Goal: Contribute content: Contribute content

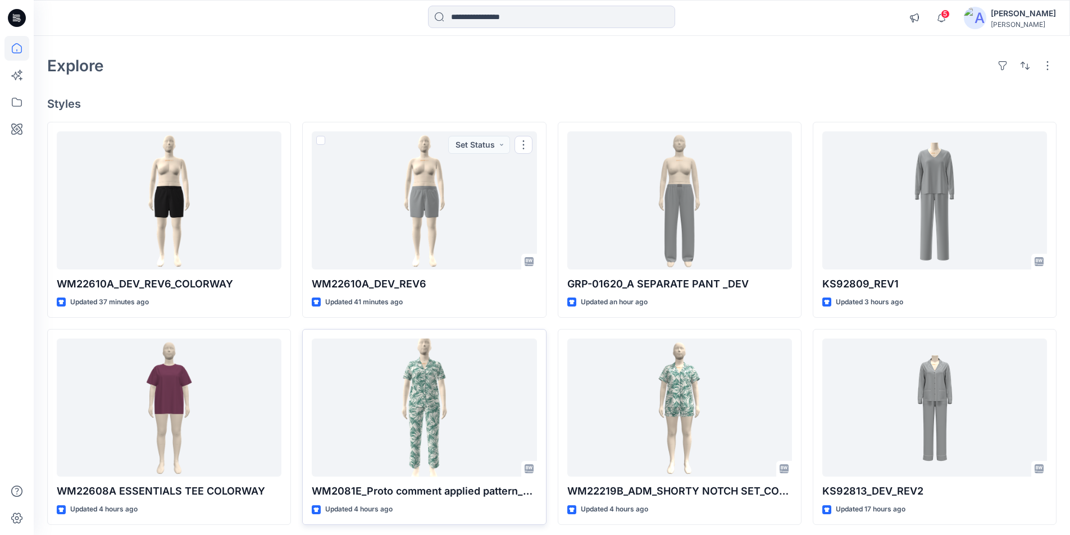
scroll to position [56, 0]
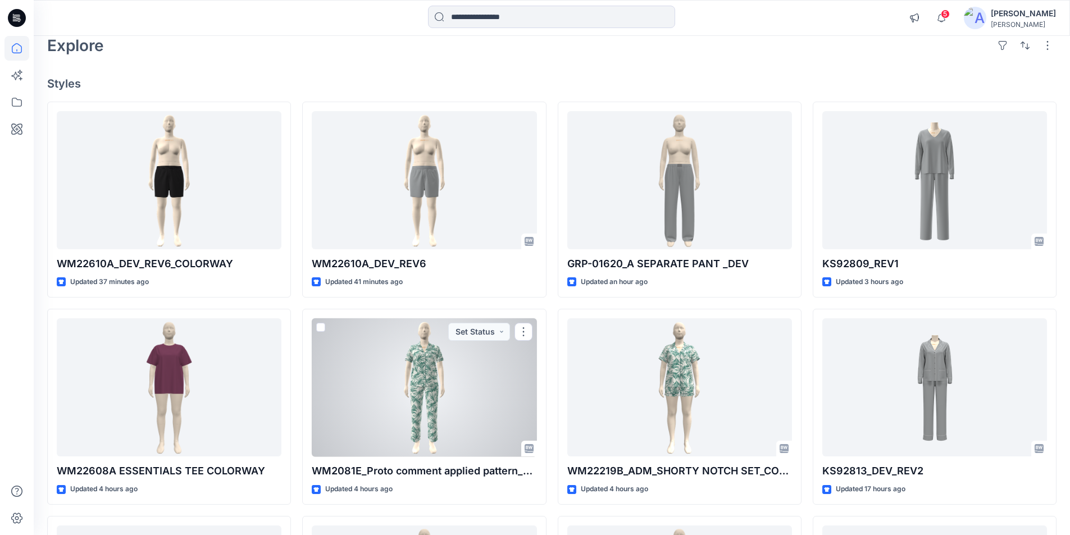
click at [401, 393] on div at bounding box center [424, 388] width 225 height 139
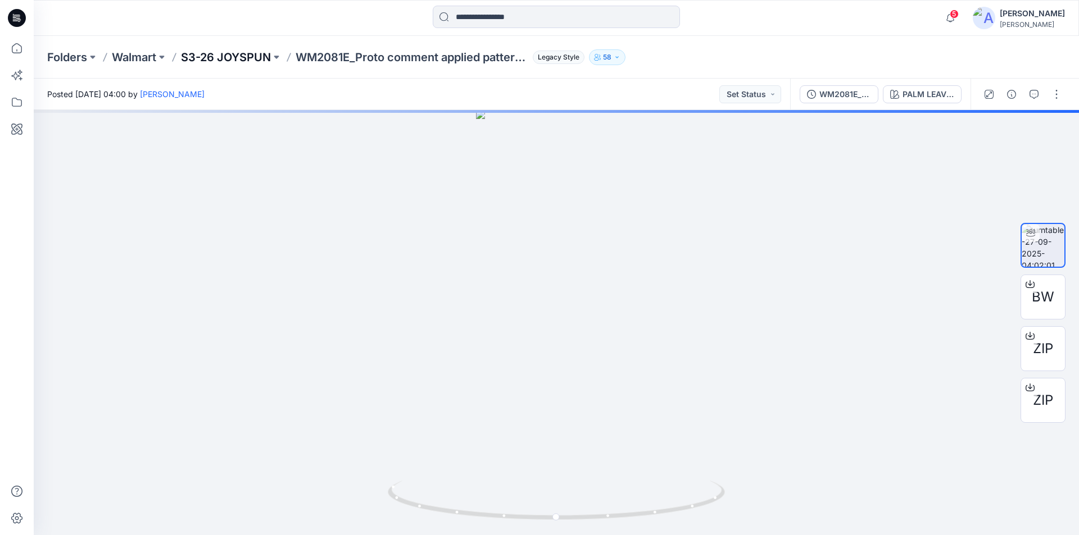
click at [242, 53] on p "S3-26 JOYSPUN" at bounding box center [226, 57] width 90 height 16
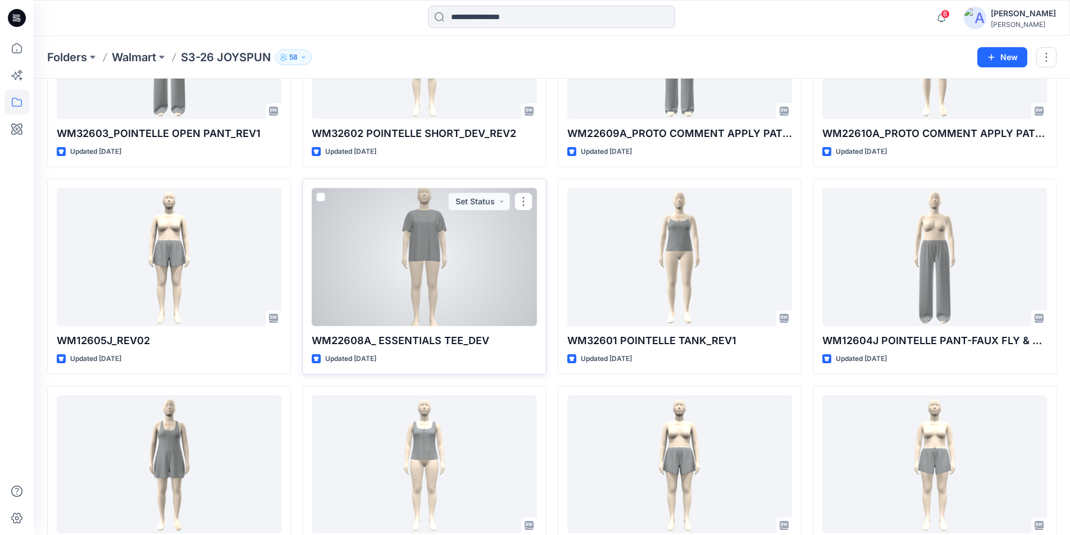
scroll to position [1669, 0]
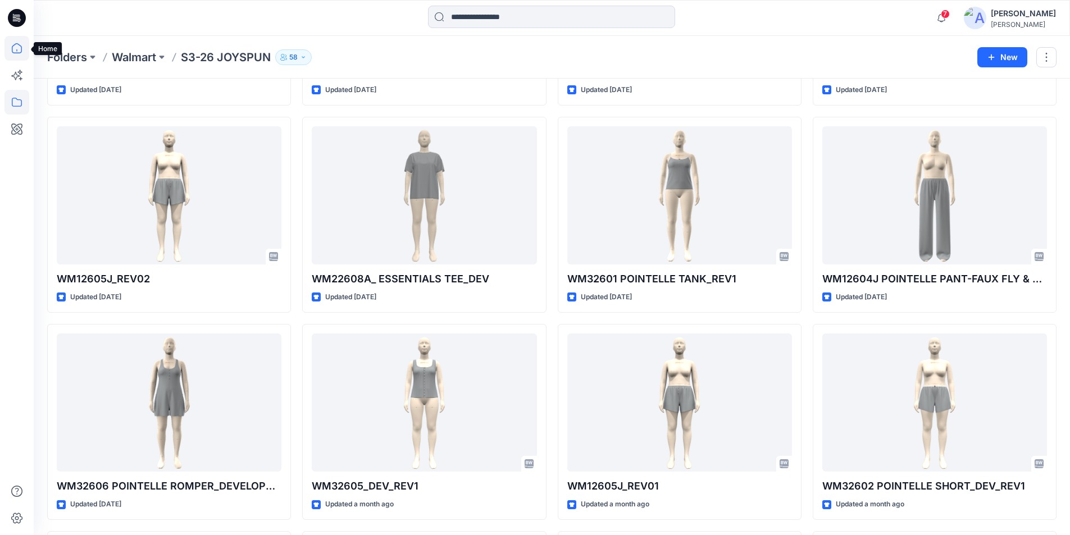
click at [16, 49] on icon at bounding box center [16, 48] width 25 height 25
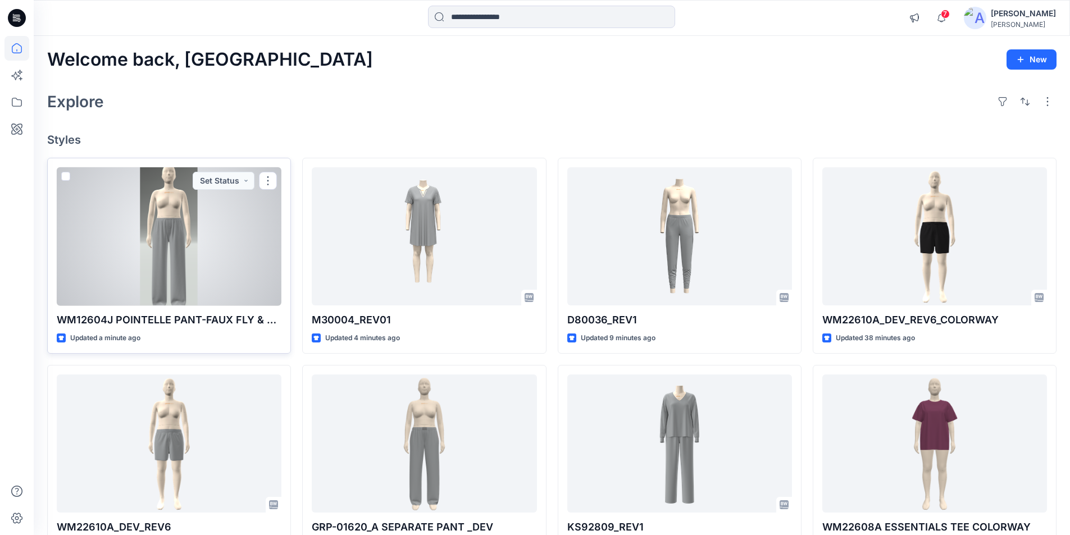
click at [148, 276] on div at bounding box center [169, 236] width 225 height 139
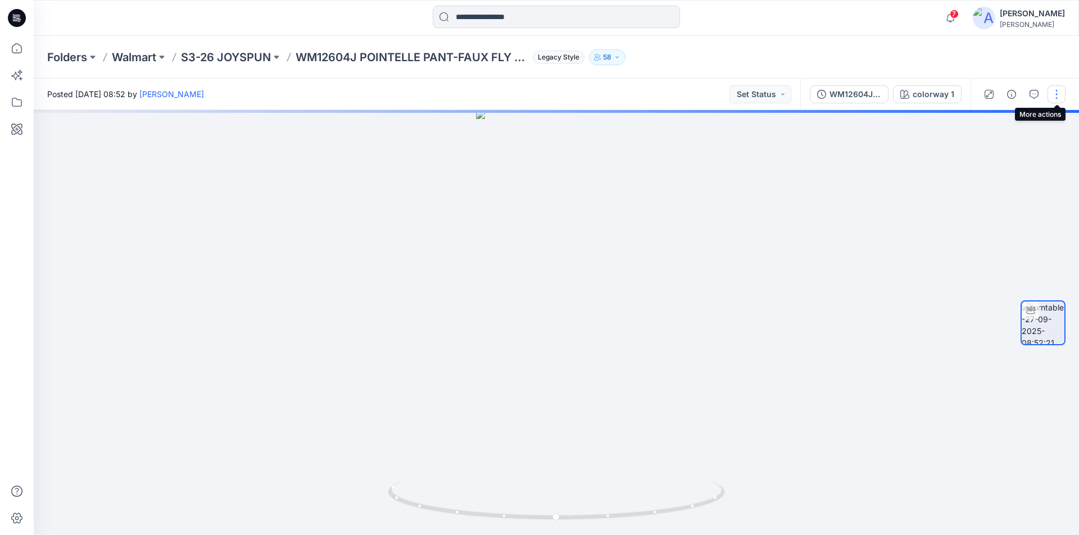
click at [1059, 92] on button "button" at bounding box center [1056, 94] width 18 height 18
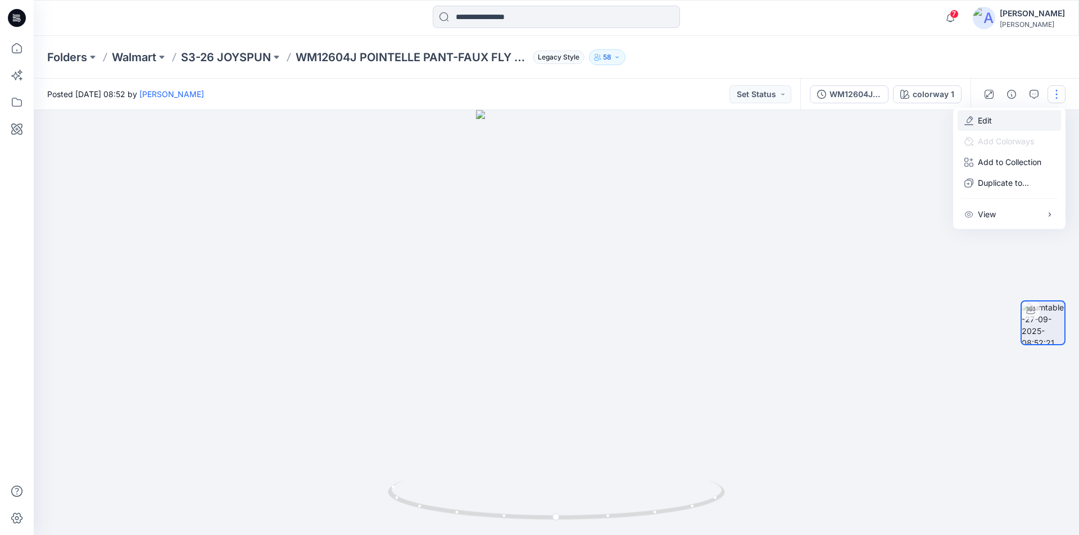
click at [996, 124] on button "Edit" at bounding box center [1008, 120] width 103 height 21
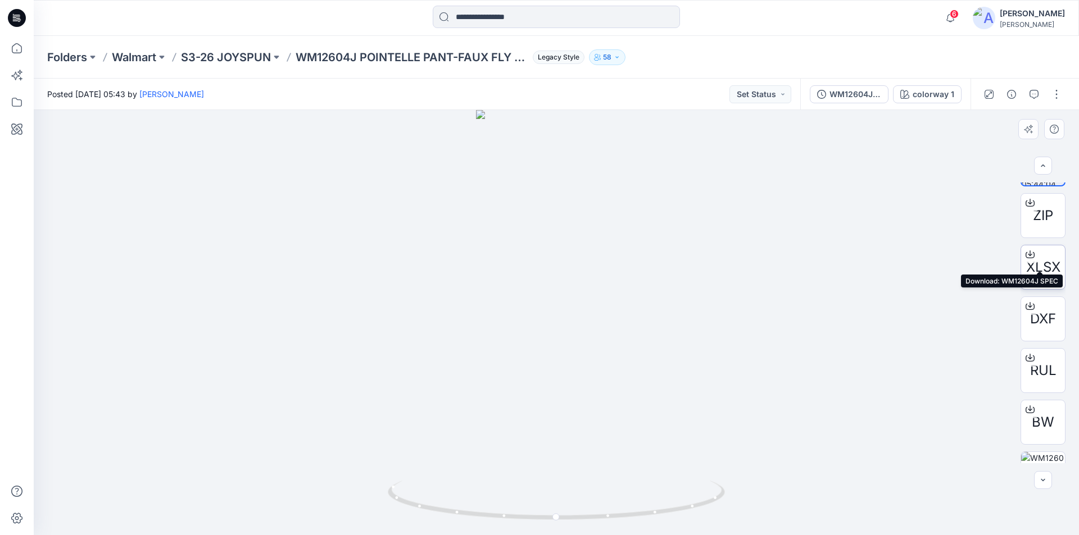
scroll to position [61, 0]
click at [1028, 234] on icon at bounding box center [1030, 233] width 4 height 6
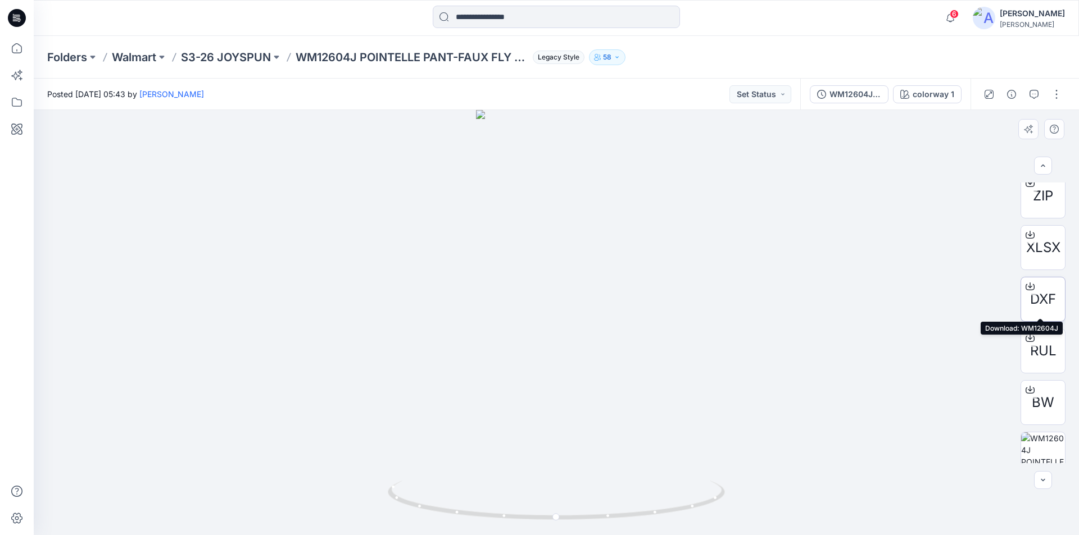
scroll to position [229, 0]
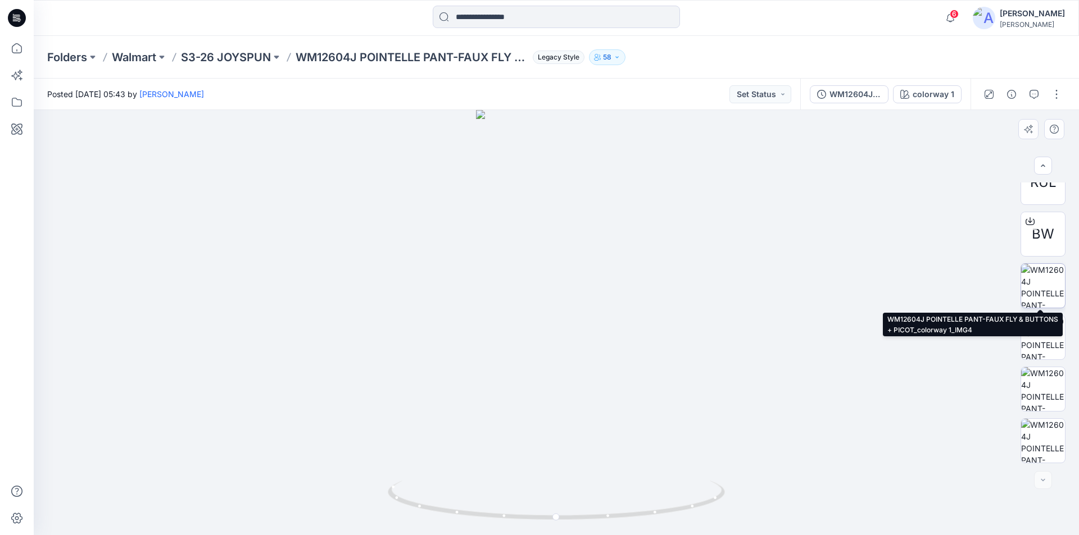
click at [1046, 275] on img at bounding box center [1043, 286] width 44 height 44
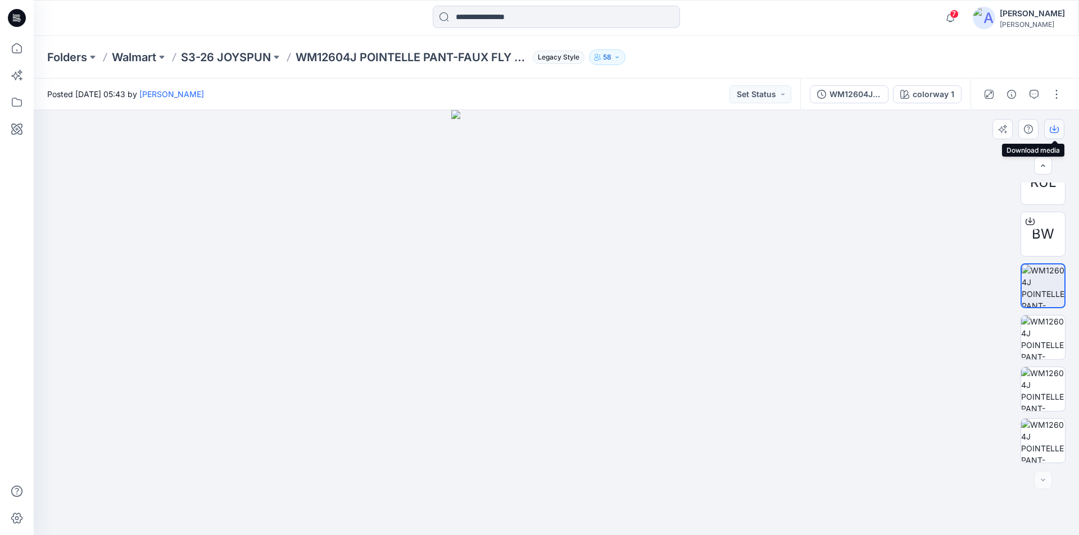
click at [1056, 129] on icon "button" at bounding box center [1054, 128] width 4 height 6
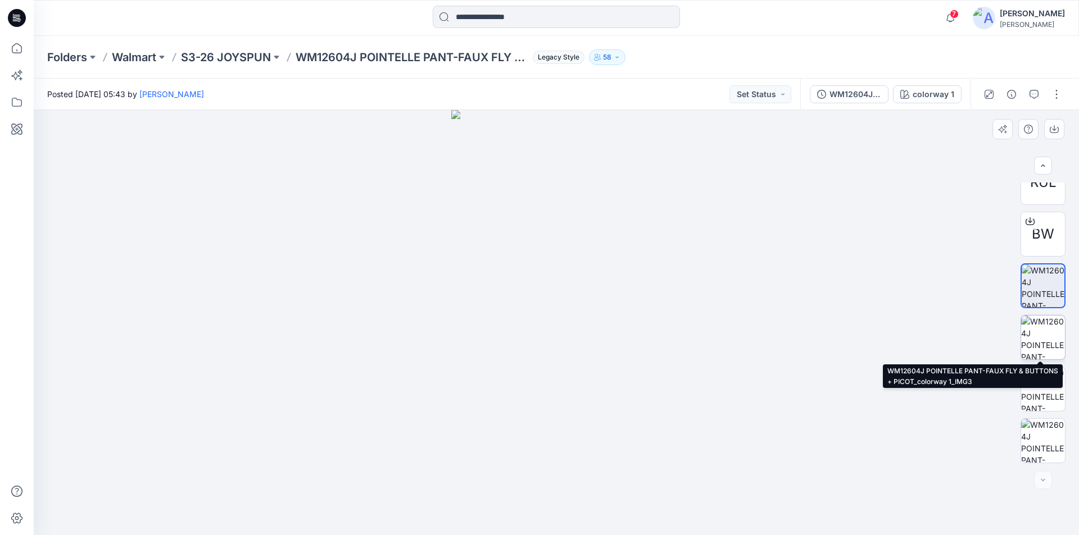
click at [1050, 333] on img at bounding box center [1043, 338] width 44 height 44
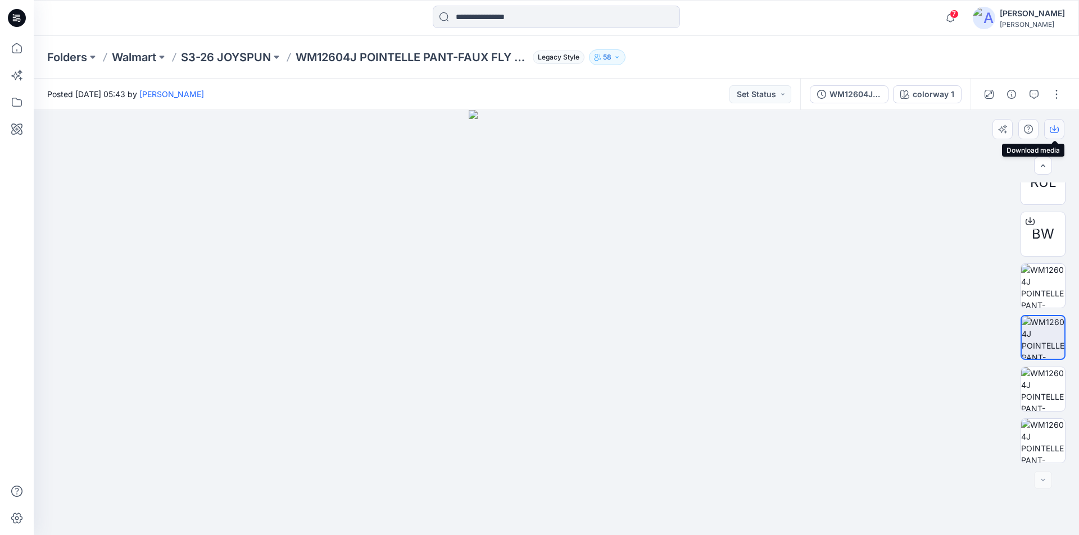
click at [1057, 126] on icon "button" at bounding box center [1054, 129] width 9 height 9
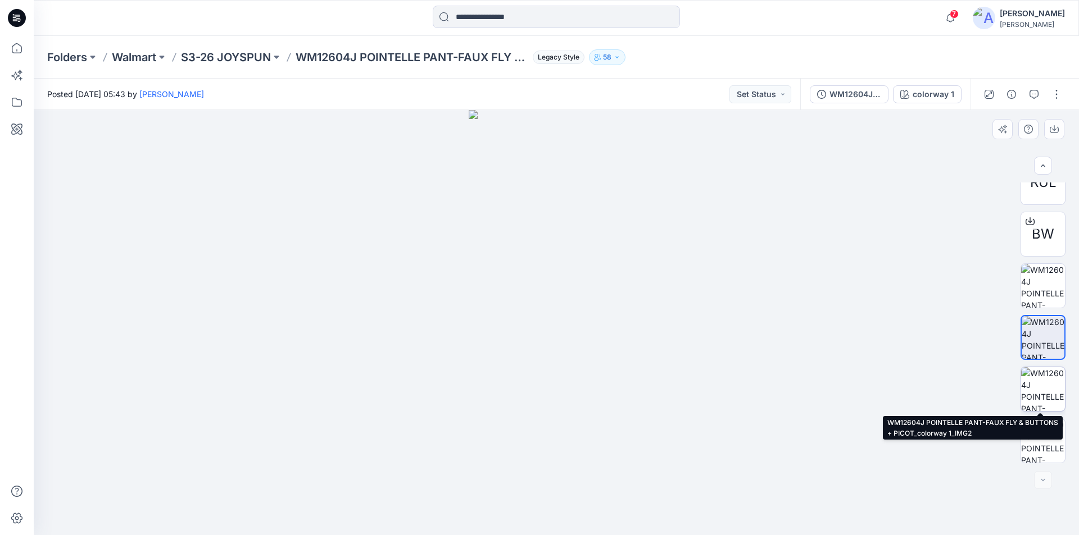
click at [1047, 387] on img at bounding box center [1043, 389] width 44 height 44
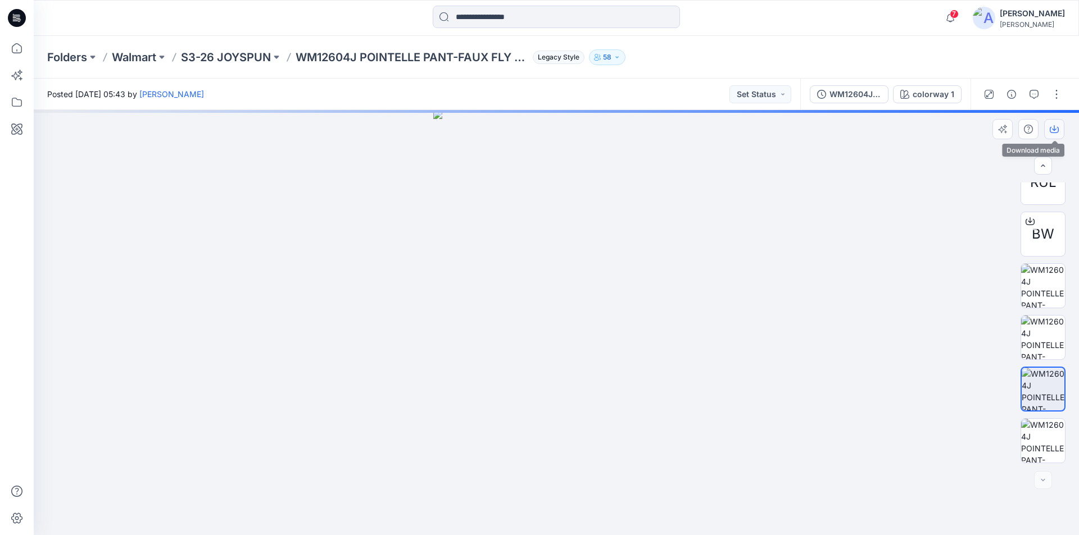
click at [1054, 133] on icon "button" at bounding box center [1054, 130] width 9 height 6
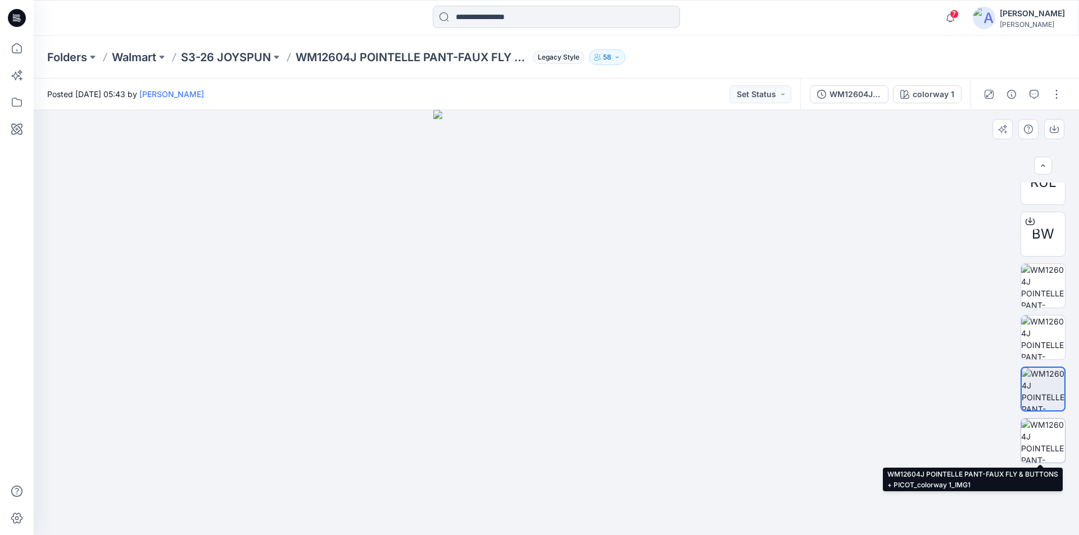
click at [1045, 435] on img at bounding box center [1043, 441] width 44 height 44
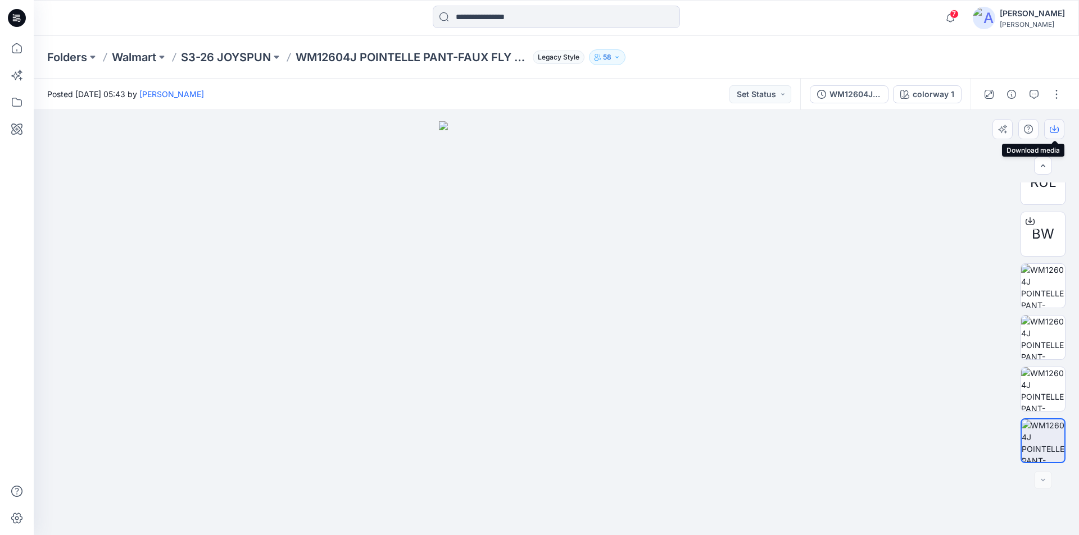
click at [1052, 130] on icon "button" at bounding box center [1054, 129] width 9 height 9
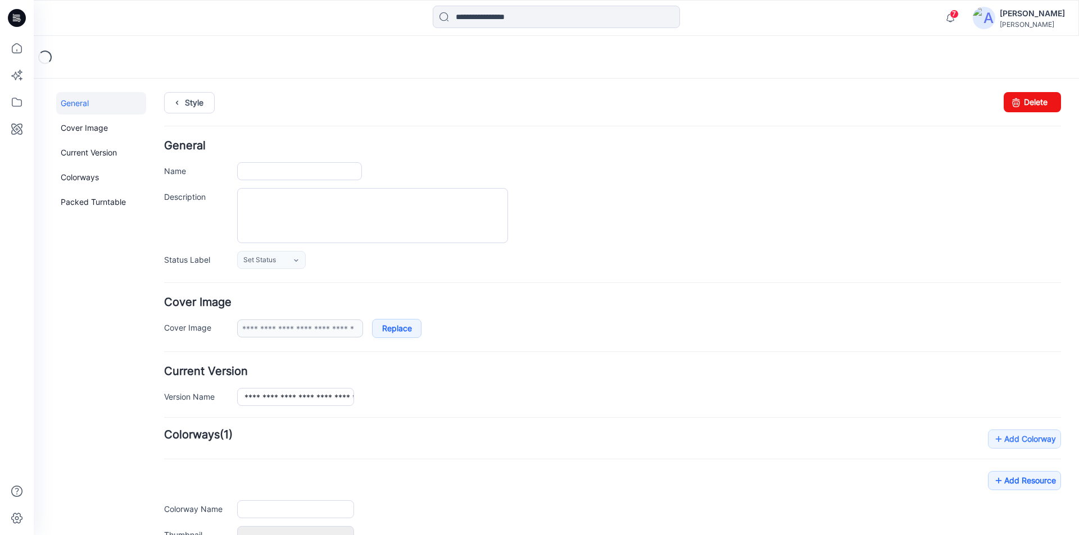
type input "**********"
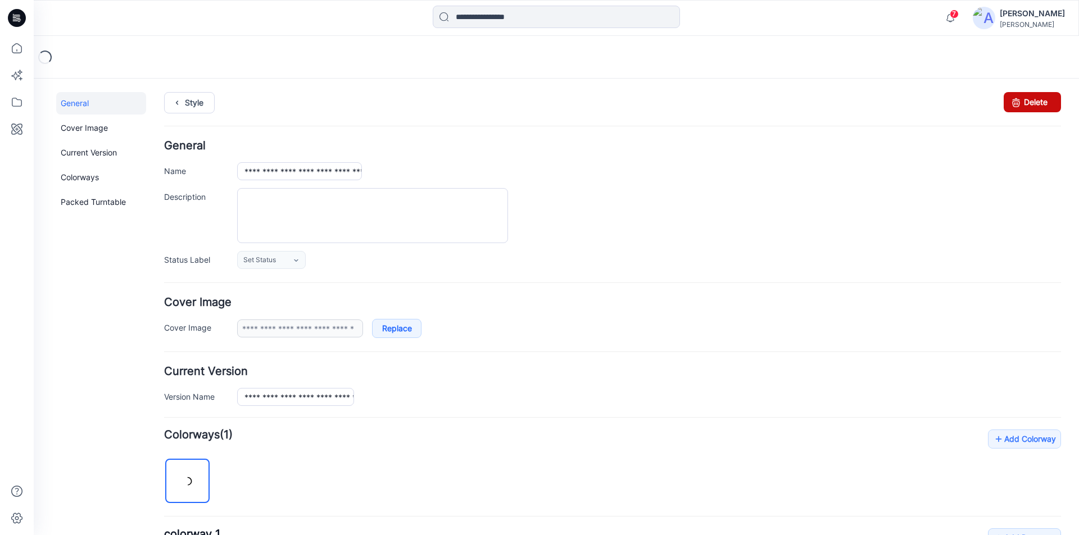
click at [1015, 102] on link "Delete" at bounding box center [1032, 102] width 57 height 20
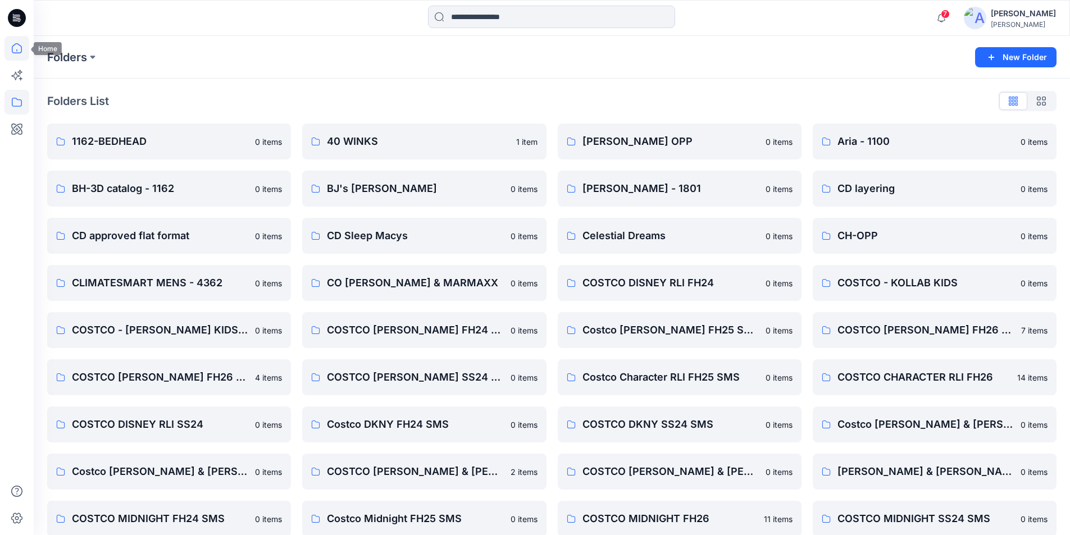
click at [16, 52] on icon at bounding box center [16, 48] width 25 height 25
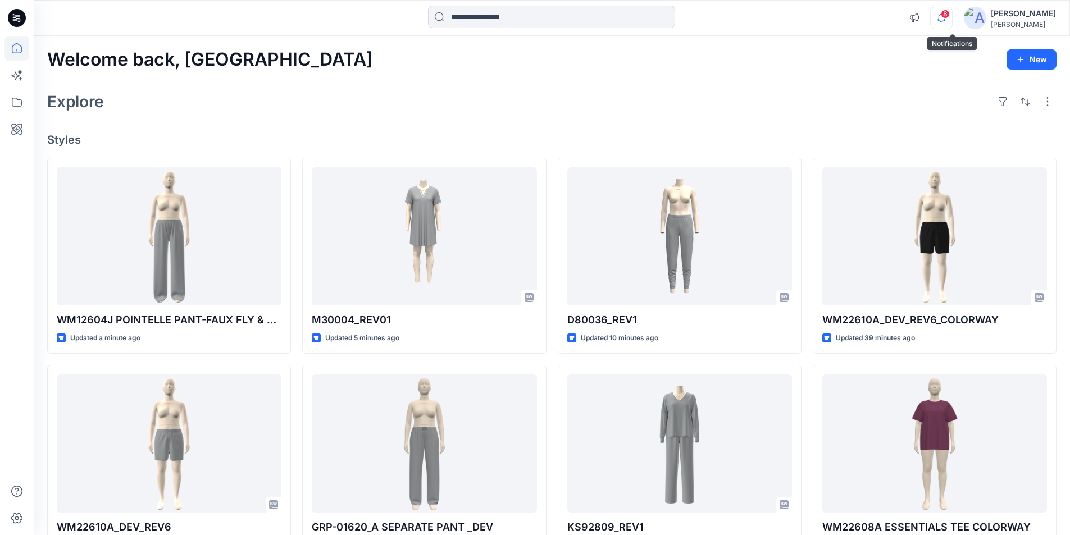
click at [952, 17] on icon "button" at bounding box center [941, 18] width 21 height 22
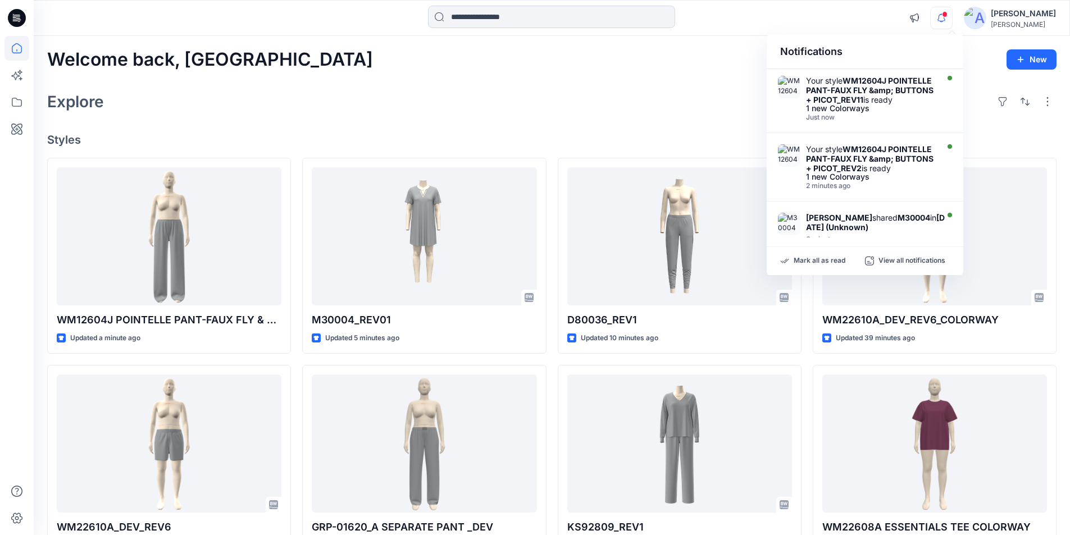
click at [419, 98] on div "Explore" at bounding box center [552, 101] width 1010 height 27
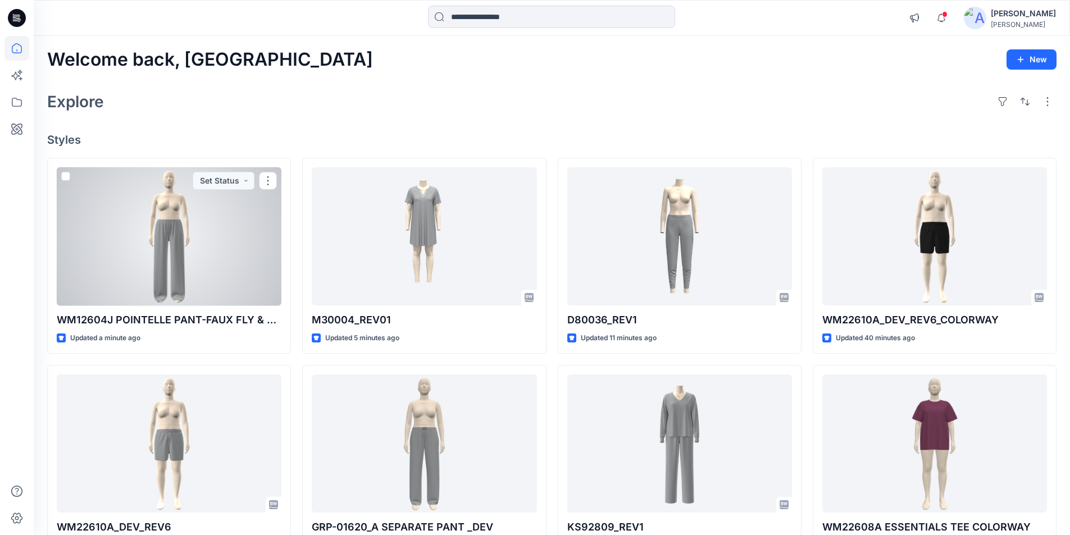
click at [152, 252] on div at bounding box center [169, 236] width 225 height 139
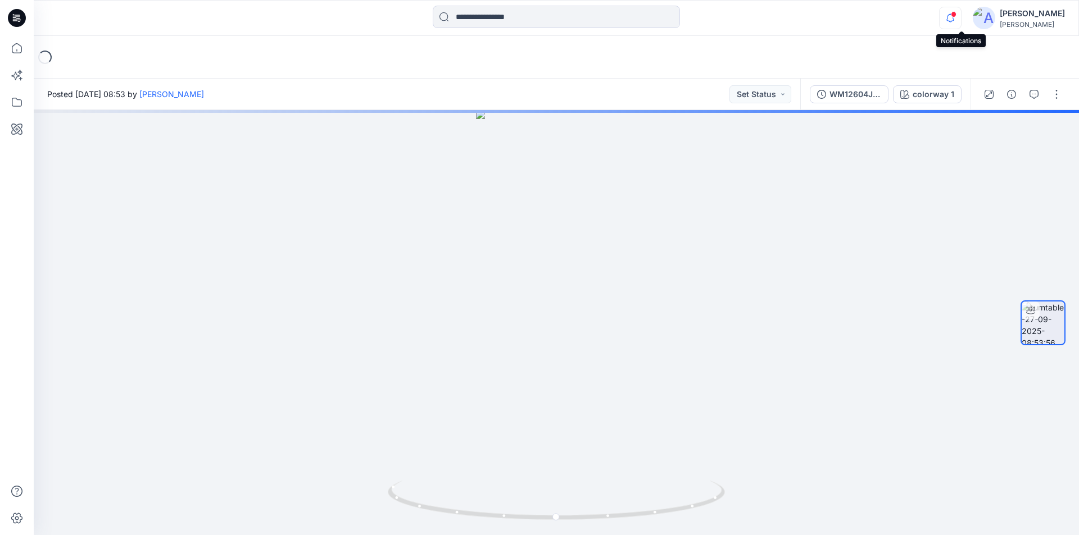
click at [960, 16] on icon "button" at bounding box center [950, 18] width 21 height 22
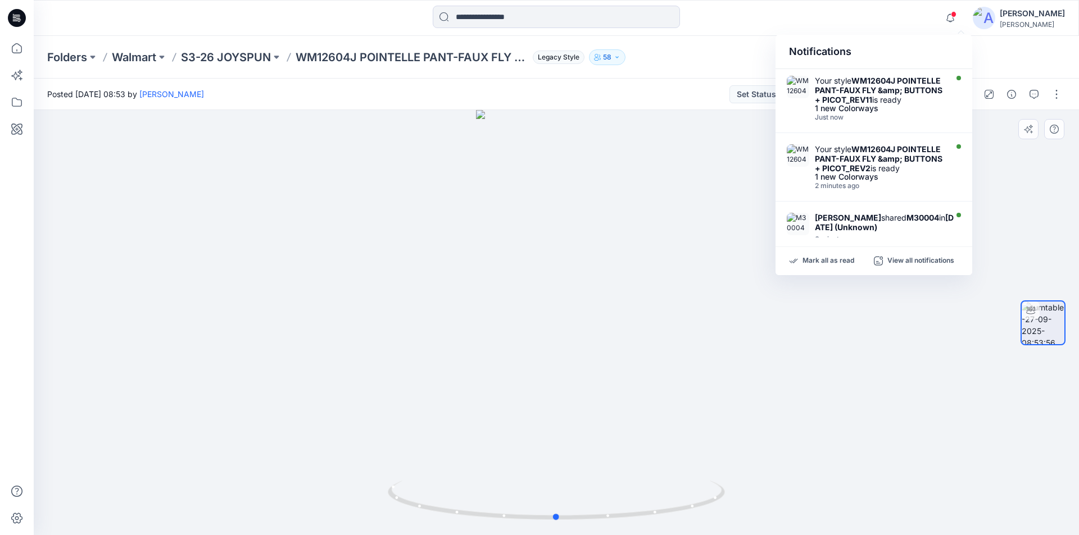
click at [768, 351] on div at bounding box center [556, 322] width 1045 height 425
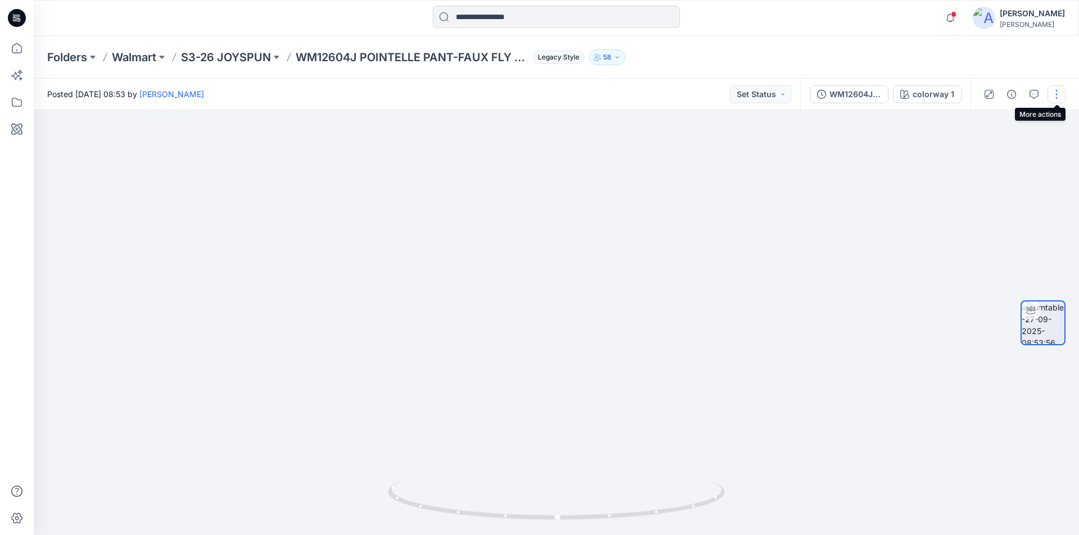
click at [1052, 94] on button "button" at bounding box center [1056, 94] width 18 height 18
click at [1019, 116] on button "Edit" at bounding box center [1008, 120] width 103 height 21
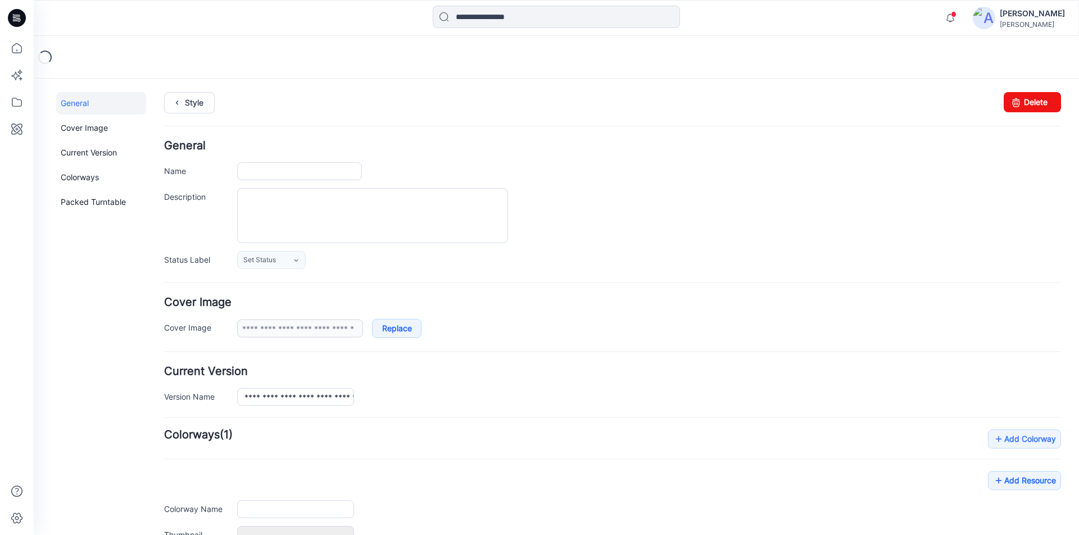
type input "**********"
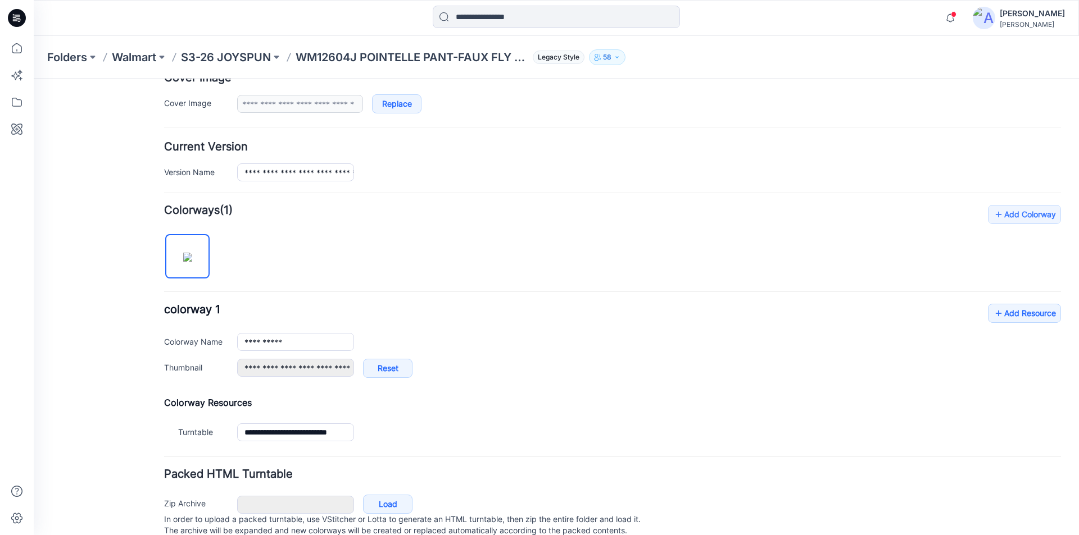
scroll to position [264, 0]
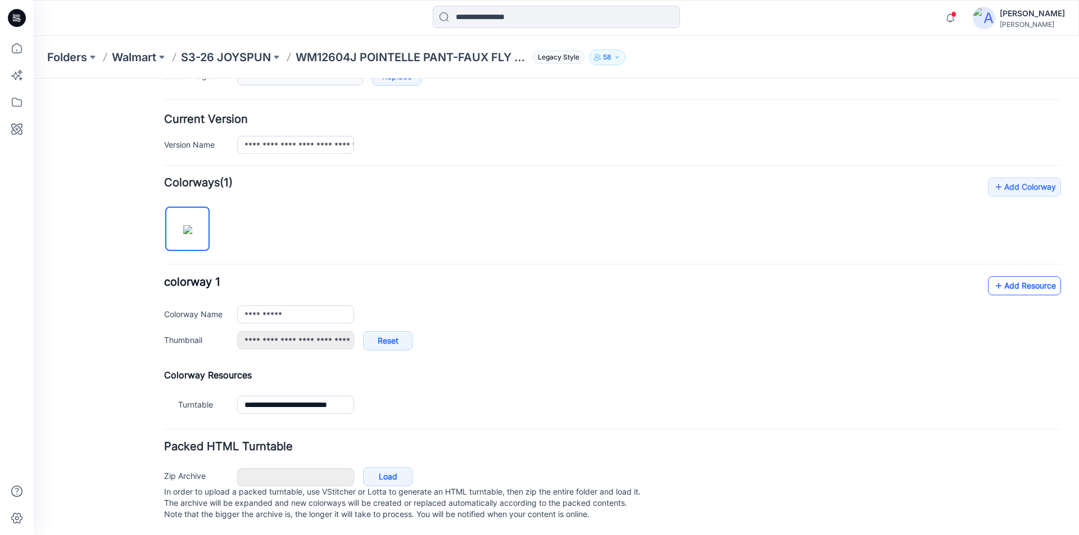
click at [1000, 276] on link "Add Resource" at bounding box center [1024, 285] width 73 height 19
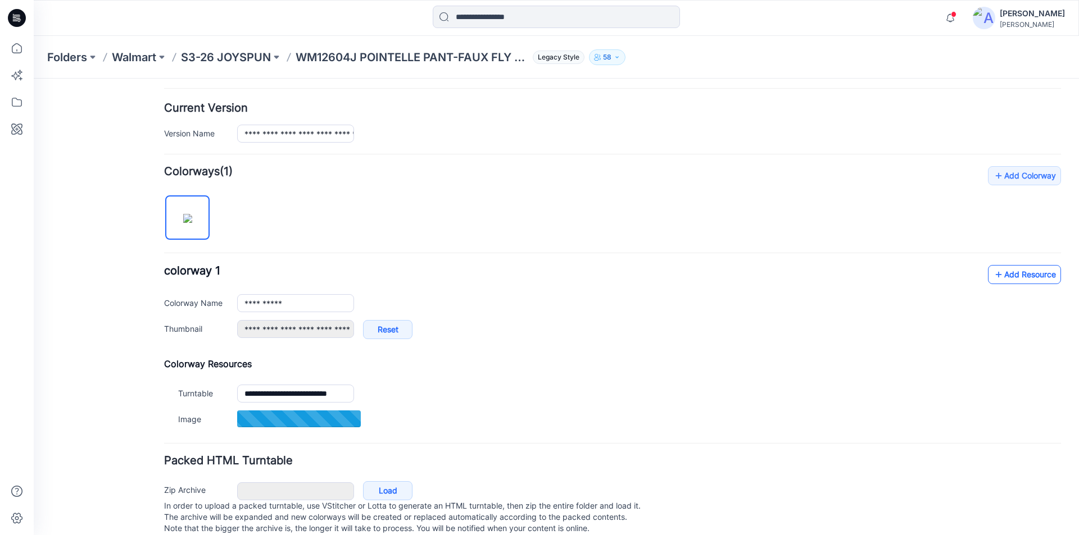
click at [993, 272] on icon at bounding box center [998, 275] width 11 height 18
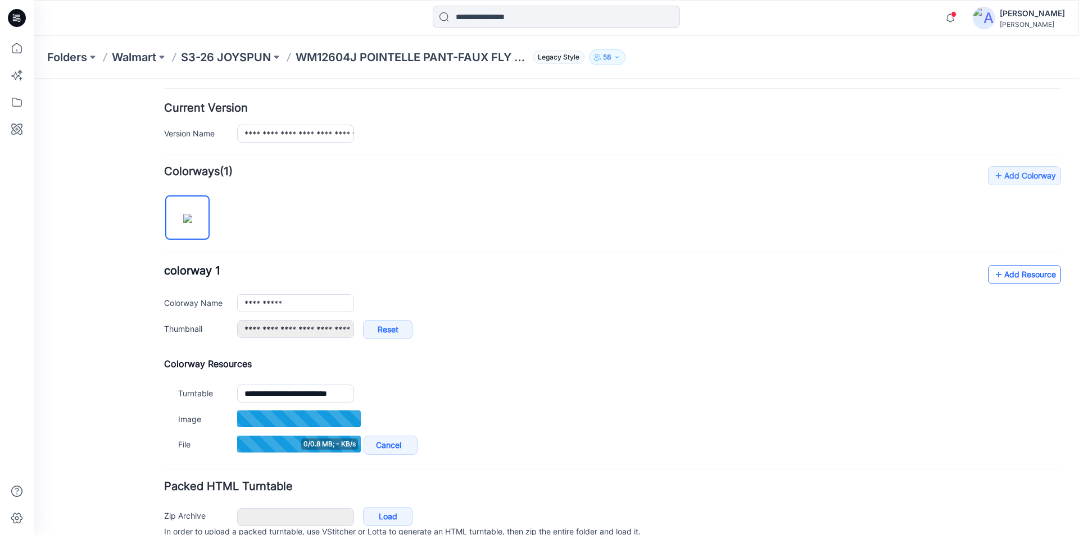
click at [998, 275] on link "Add Resource" at bounding box center [1024, 274] width 73 height 19
click at [1004, 275] on link "Add Resource" at bounding box center [1024, 274] width 73 height 19
click at [1018, 275] on link "Add Resource" at bounding box center [1024, 274] width 73 height 19
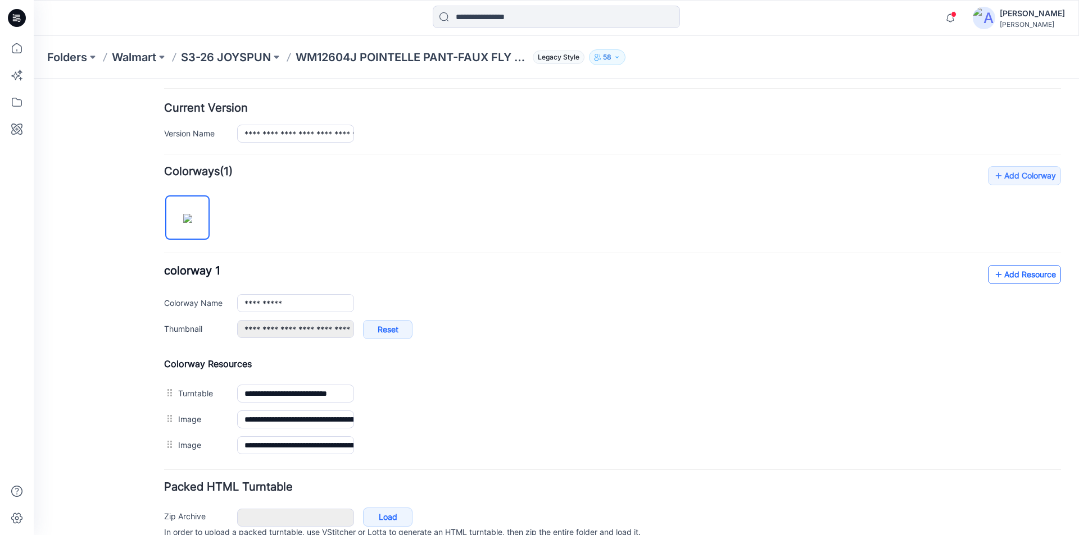
click at [1011, 273] on link "Add Resource" at bounding box center [1024, 274] width 73 height 19
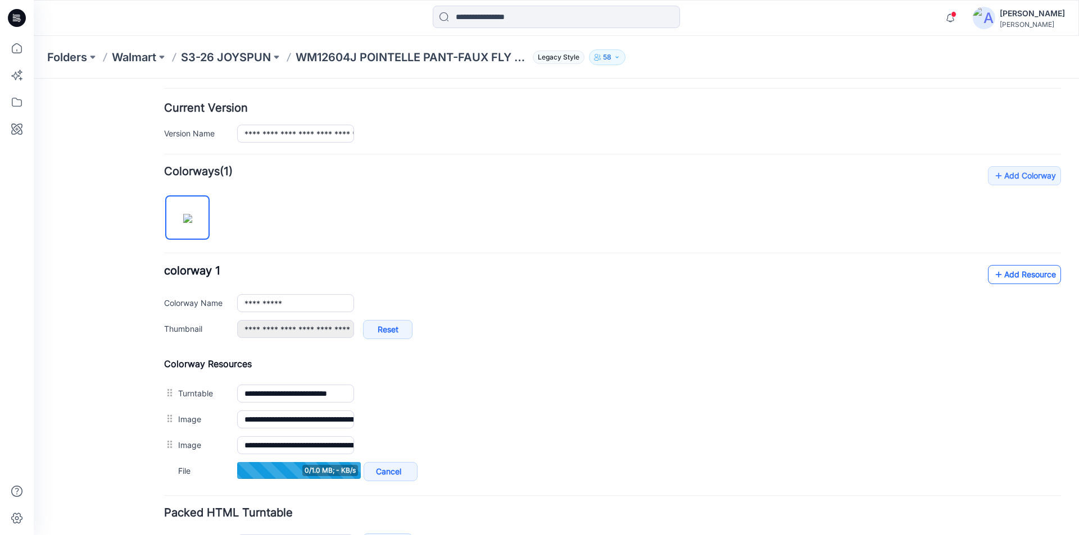
click at [1027, 278] on link "Add Resource" at bounding box center [1024, 274] width 73 height 19
click at [1015, 271] on link "Add Resource" at bounding box center [1024, 274] width 73 height 19
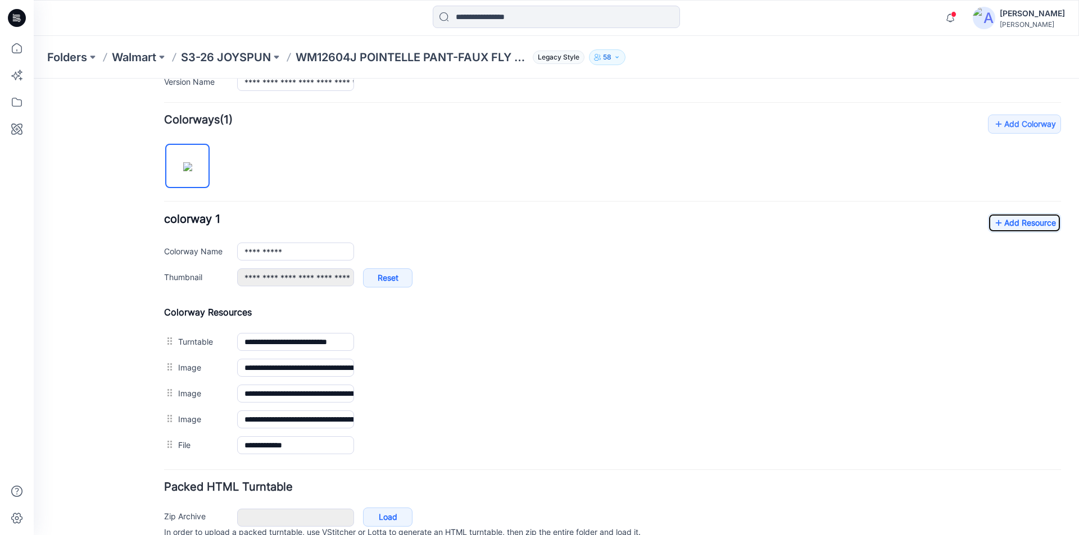
scroll to position [367, 0]
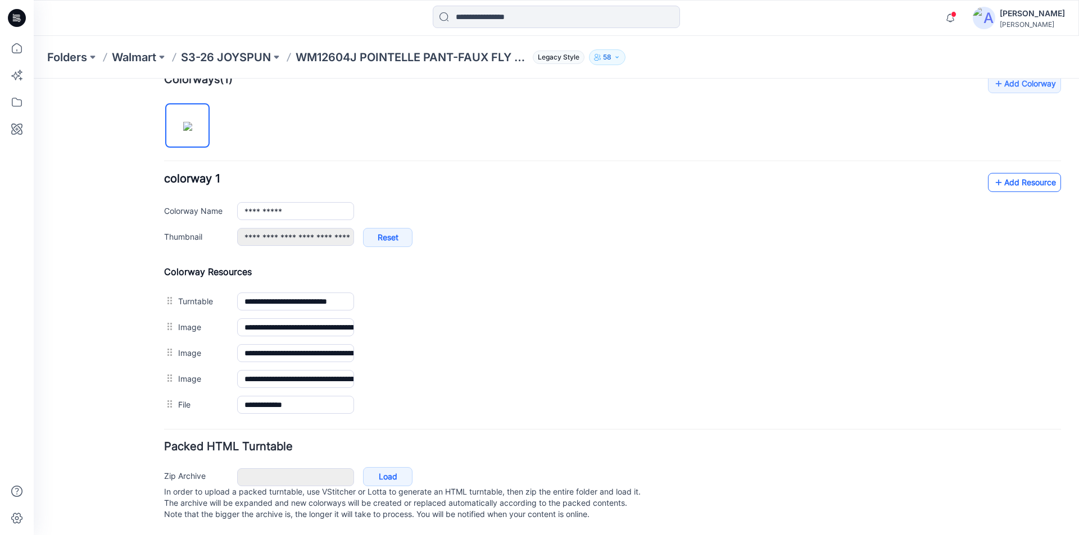
click at [1005, 173] on link "Add Resource" at bounding box center [1024, 182] width 73 height 19
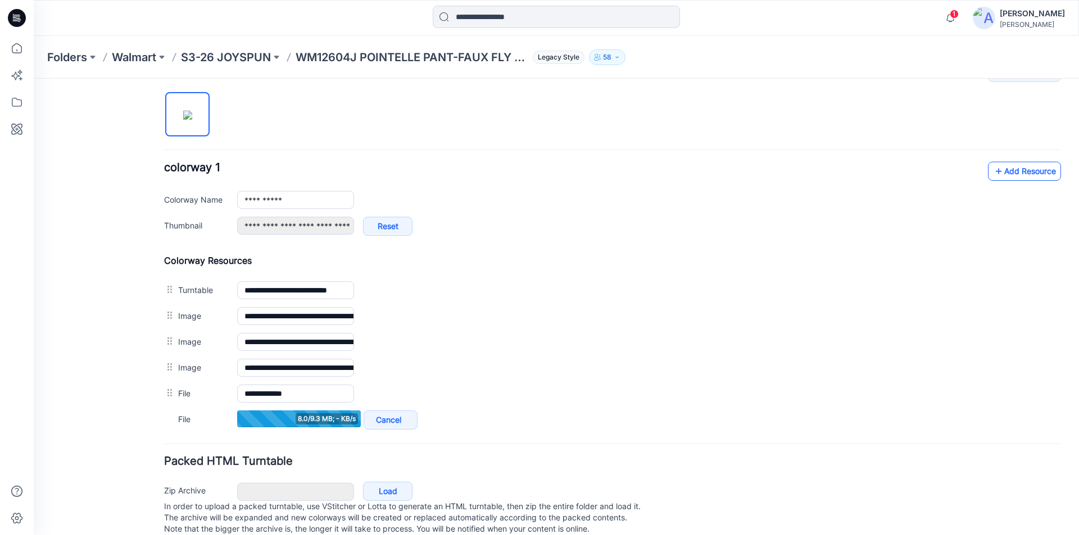
click at [1000, 169] on link "Add Resource" at bounding box center [1024, 171] width 73 height 19
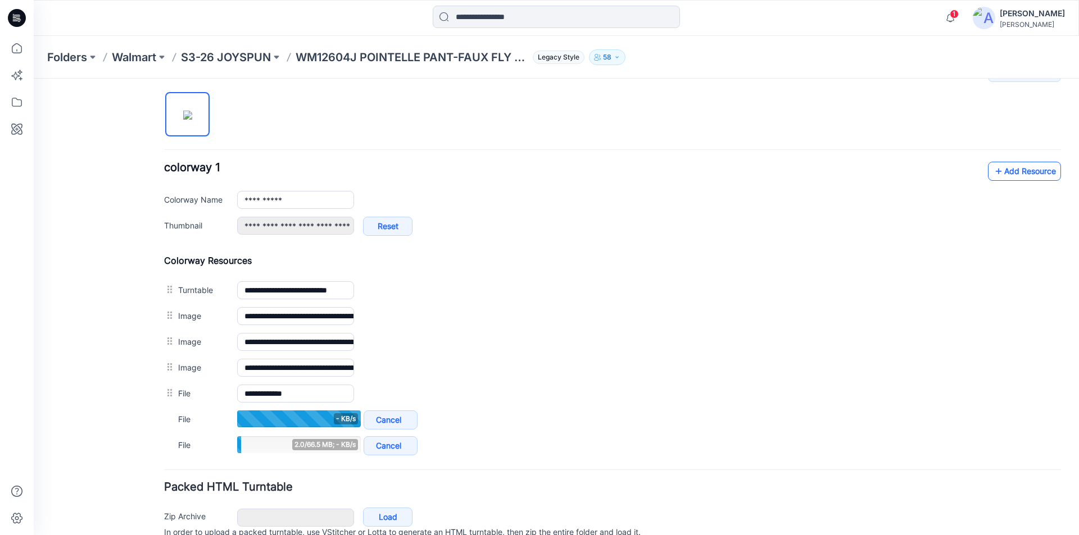
click at [1009, 173] on link "Add Resource" at bounding box center [1024, 171] width 73 height 19
click at [1023, 170] on link "Add Resource" at bounding box center [1024, 171] width 73 height 19
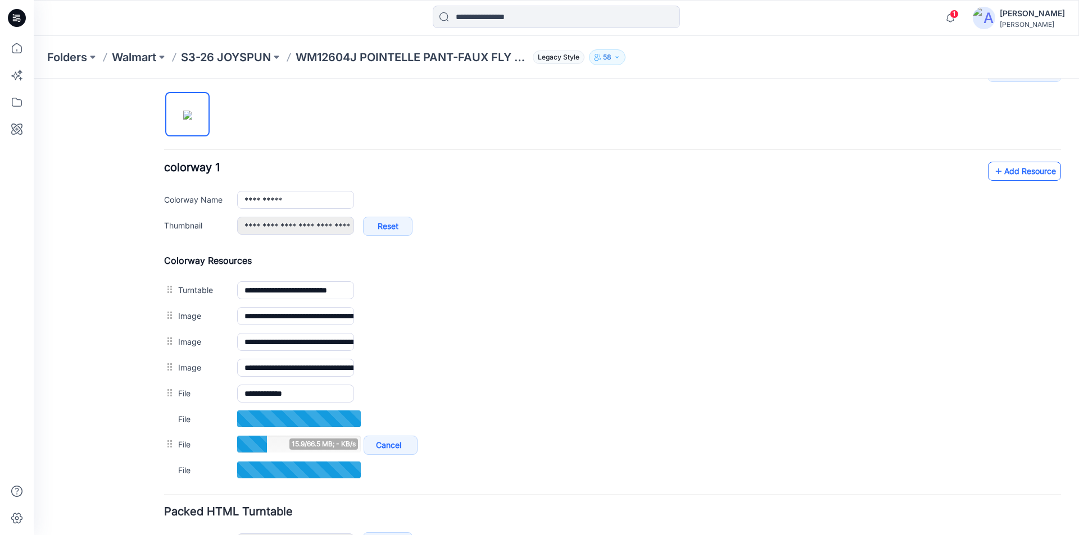
click at [1014, 171] on link "Add Resource" at bounding box center [1024, 171] width 73 height 19
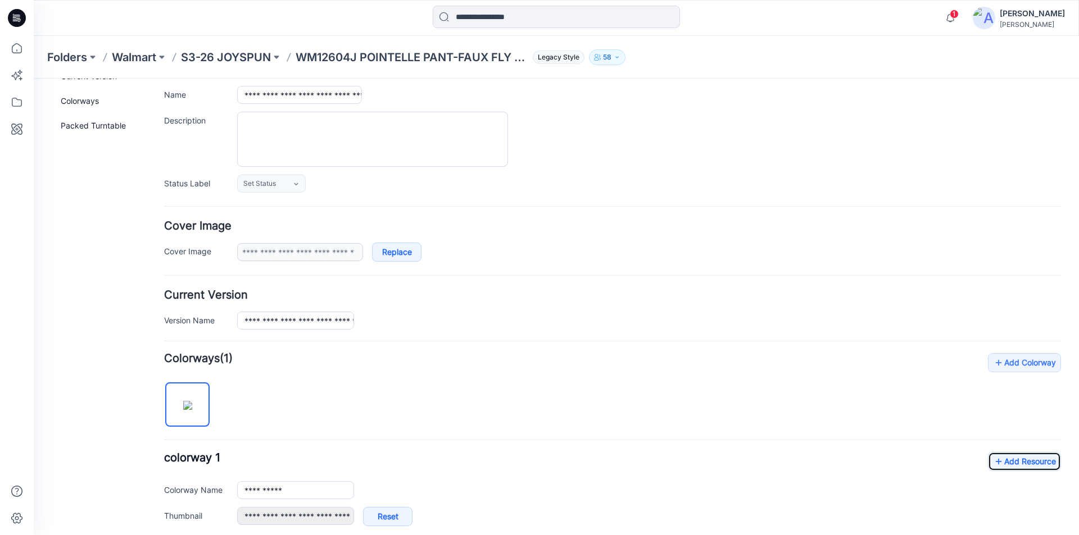
scroll to position [0, 0]
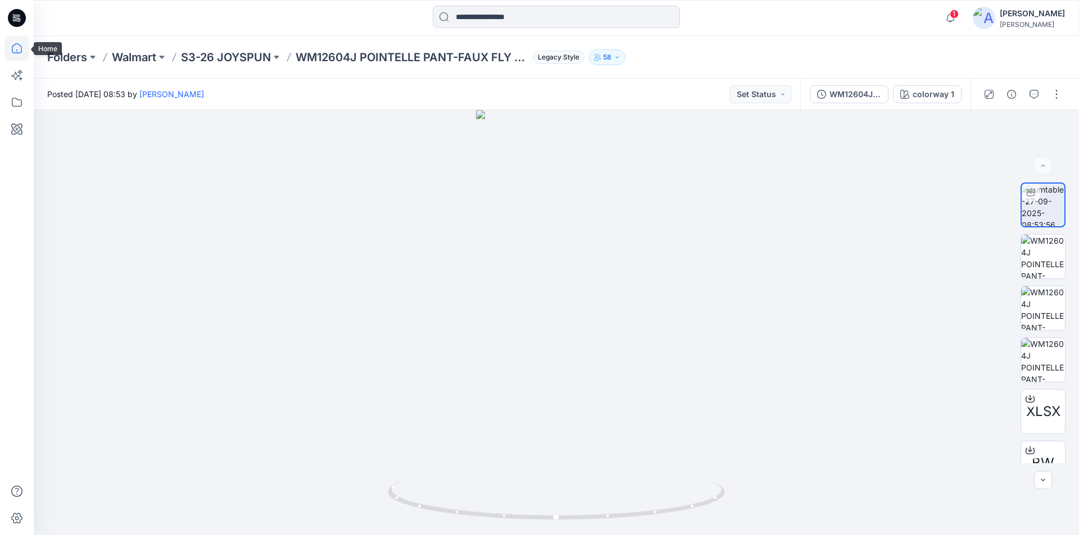
click at [9, 52] on icon at bounding box center [16, 48] width 25 height 25
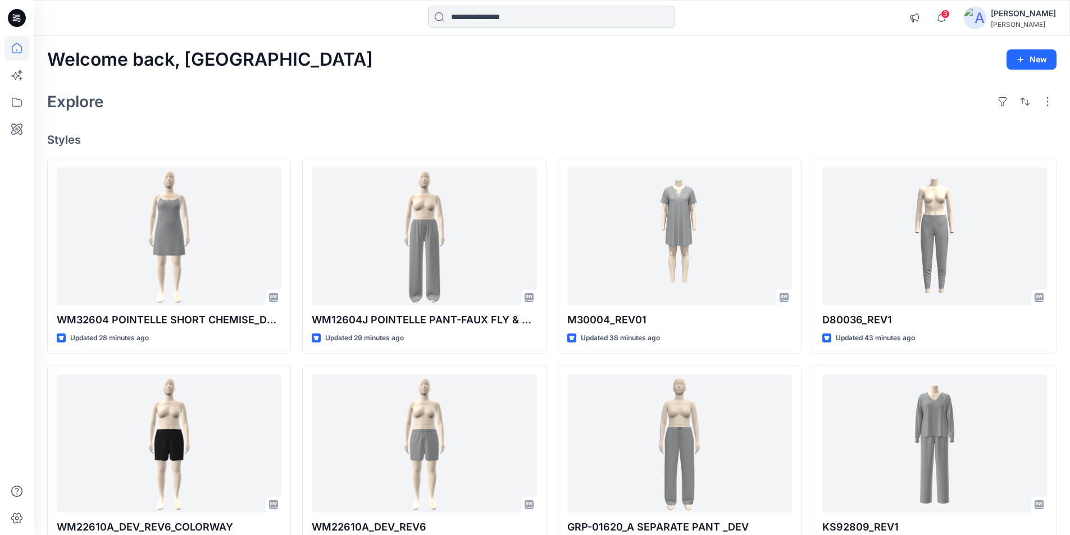
click at [469, 21] on input at bounding box center [551, 17] width 247 height 22
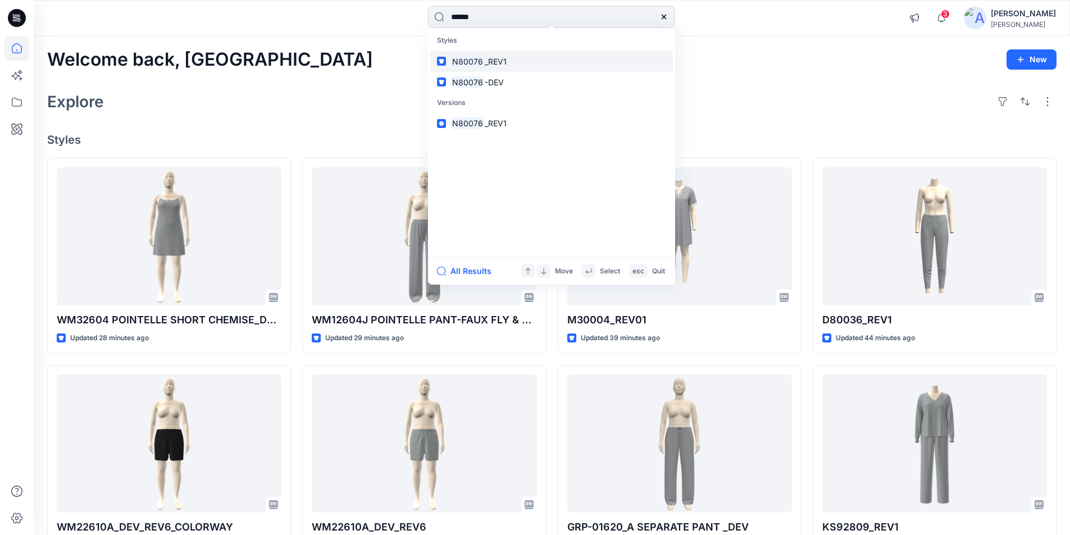
type input "******"
click at [494, 62] on span "_REV1" at bounding box center [496, 62] width 22 height 10
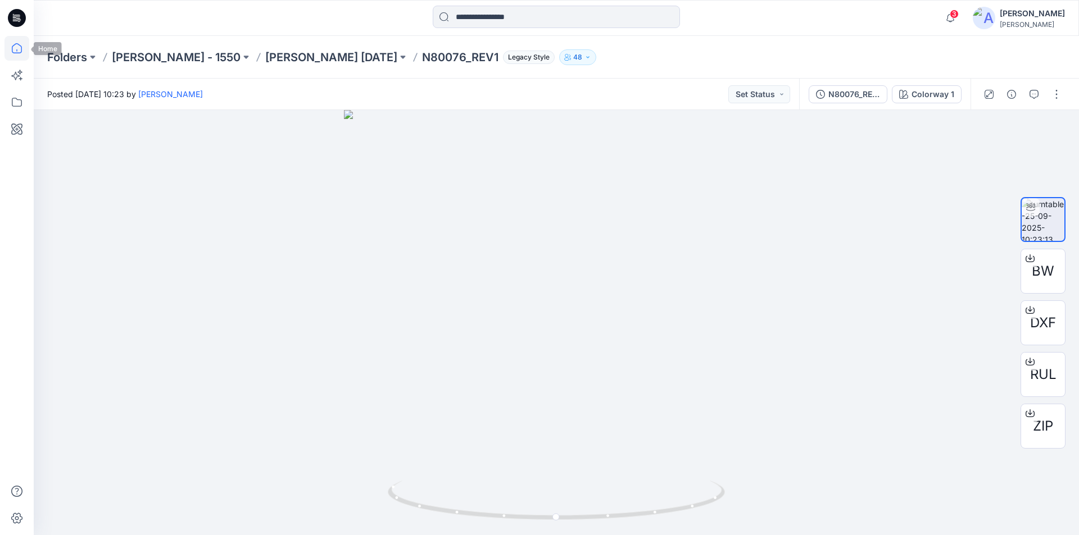
click at [20, 49] on icon at bounding box center [16, 48] width 25 height 25
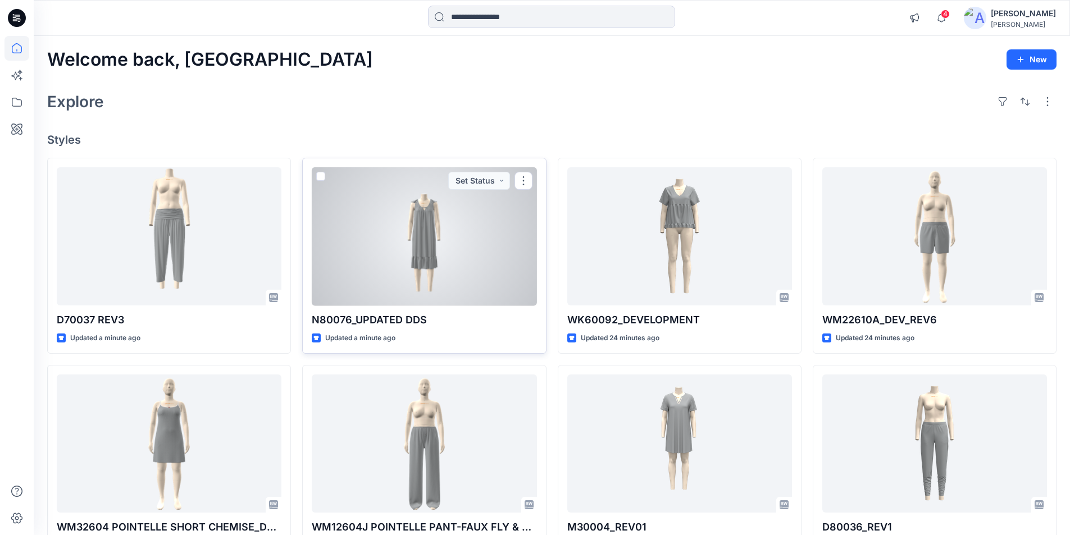
click at [435, 252] on div at bounding box center [424, 236] width 225 height 139
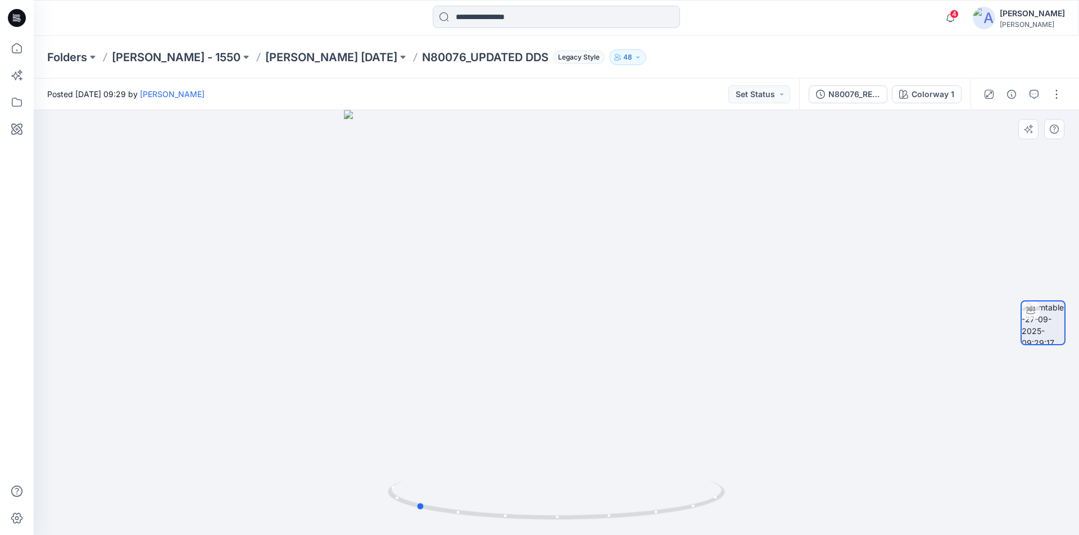
drag, startPoint x: 557, startPoint y: 520, endPoint x: 754, endPoint y: 493, distance: 198.5
click at [754, 493] on div at bounding box center [556, 322] width 1045 height 425
drag, startPoint x: 421, startPoint y: 507, endPoint x: 499, endPoint y: 514, distance: 78.4
click at [499, 514] on icon at bounding box center [558, 502] width 340 height 42
drag, startPoint x: 570, startPoint y: 400, endPoint x: 564, endPoint y: 238, distance: 161.4
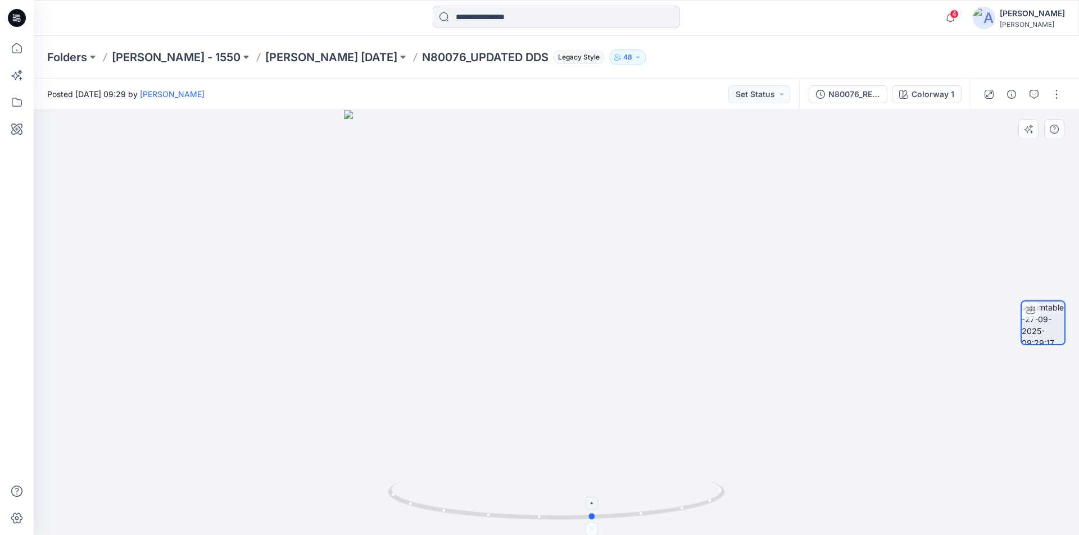
drag, startPoint x: 499, startPoint y: 518, endPoint x: 598, endPoint y: 519, distance: 99.5
click at [598, 519] on icon at bounding box center [558, 502] width 340 height 42
drag, startPoint x: 570, startPoint y: 262, endPoint x: 585, endPoint y: 475, distance: 214.1
click at [954, 15] on icon "button" at bounding box center [950, 17] width 8 height 7
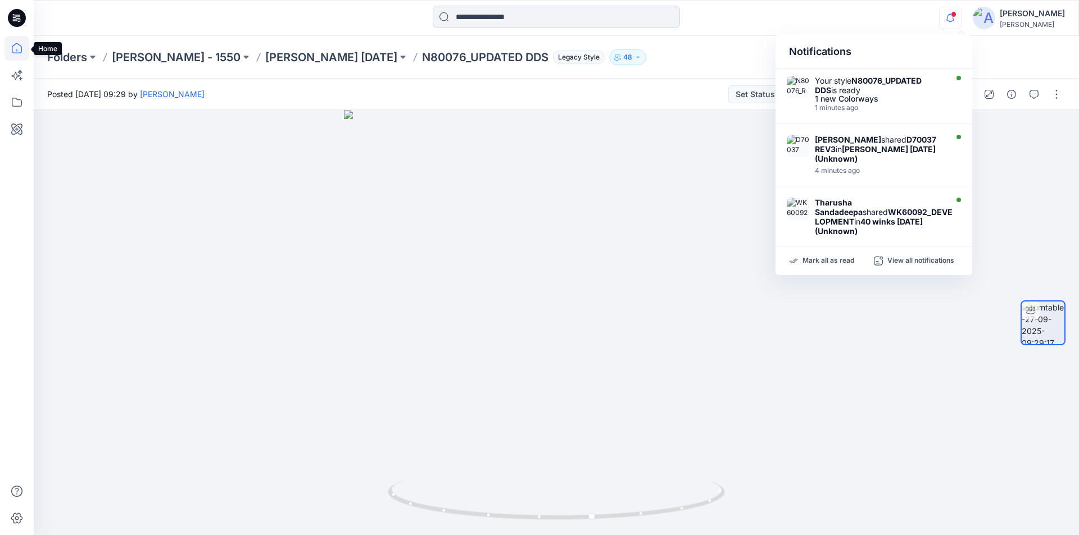
click at [18, 49] on icon at bounding box center [16, 48] width 25 height 25
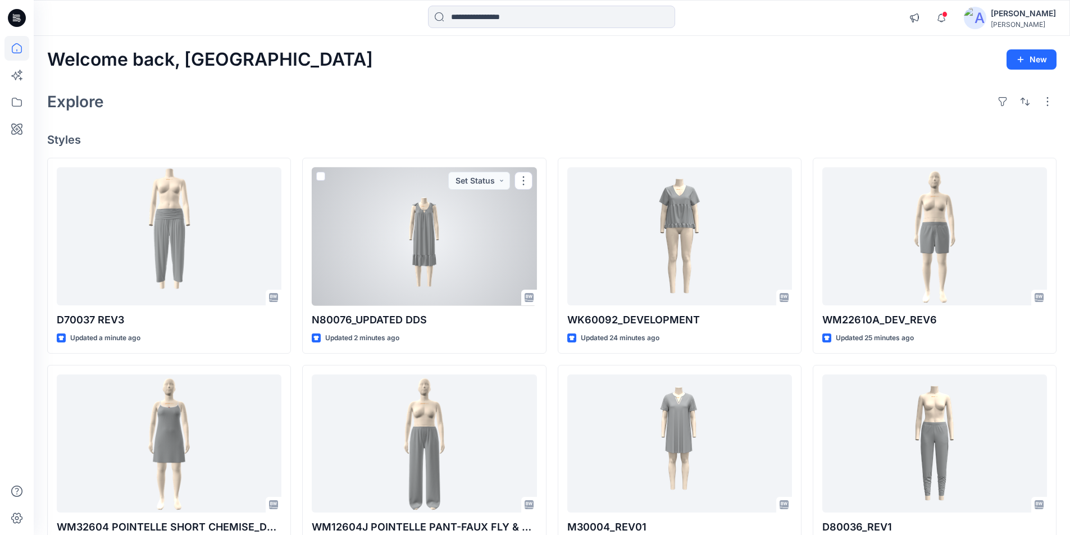
click at [441, 242] on div at bounding box center [424, 236] width 225 height 139
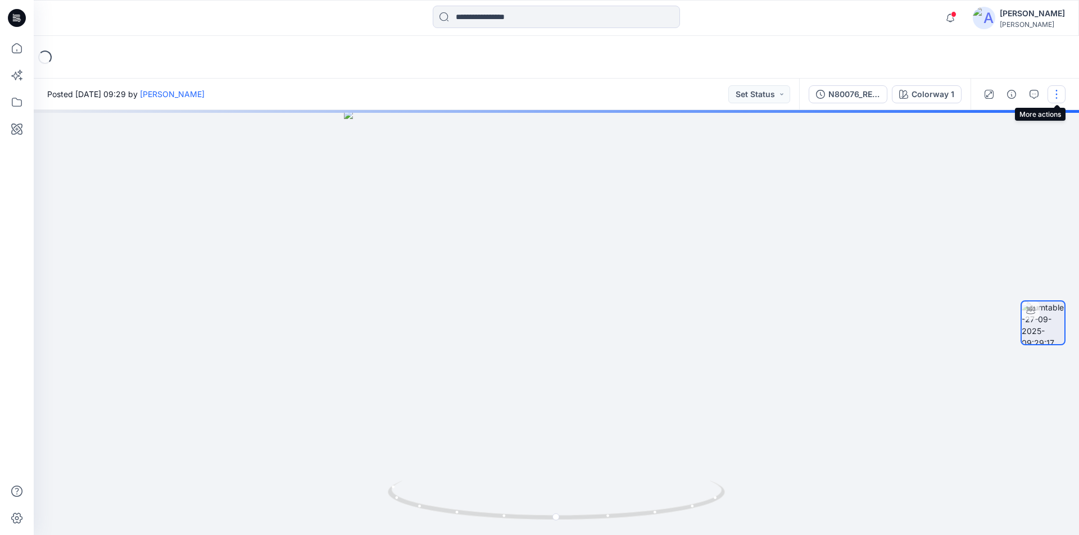
click at [1059, 93] on button "button" at bounding box center [1056, 94] width 18 height 18
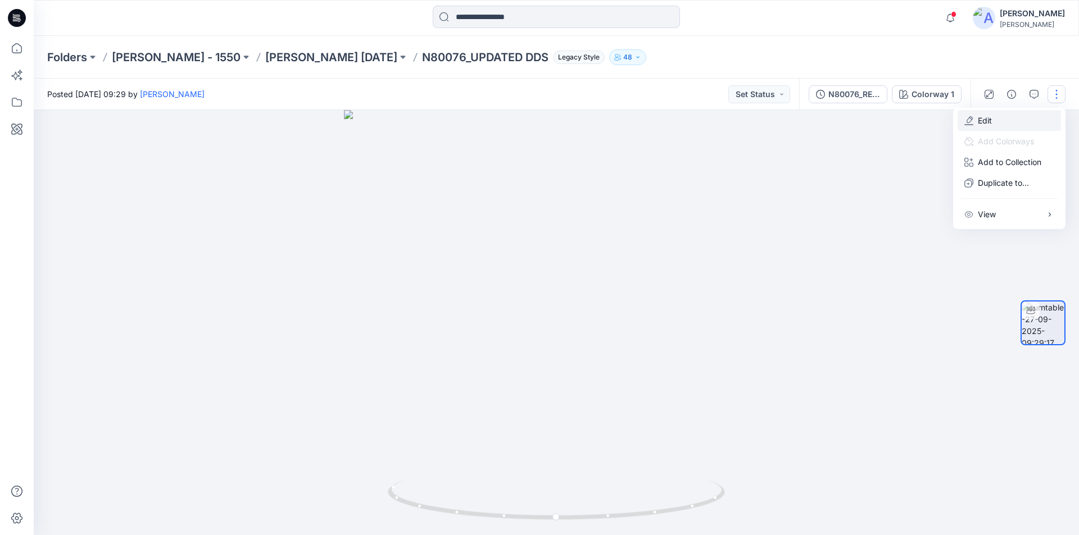
click at [985, 125] on p "Edit" at bounding box center [985, 121] width 14 height 12
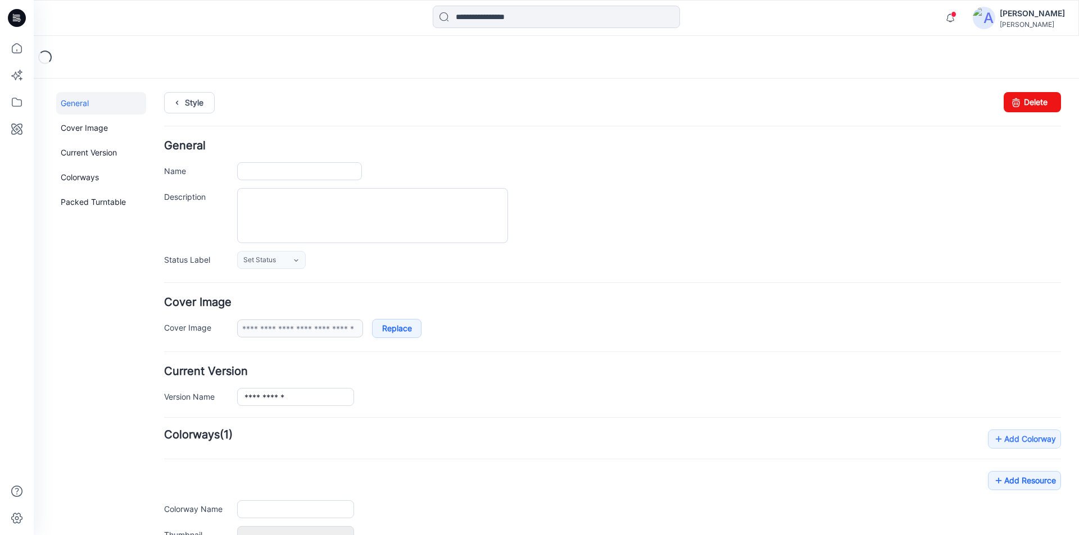
type input "**********"
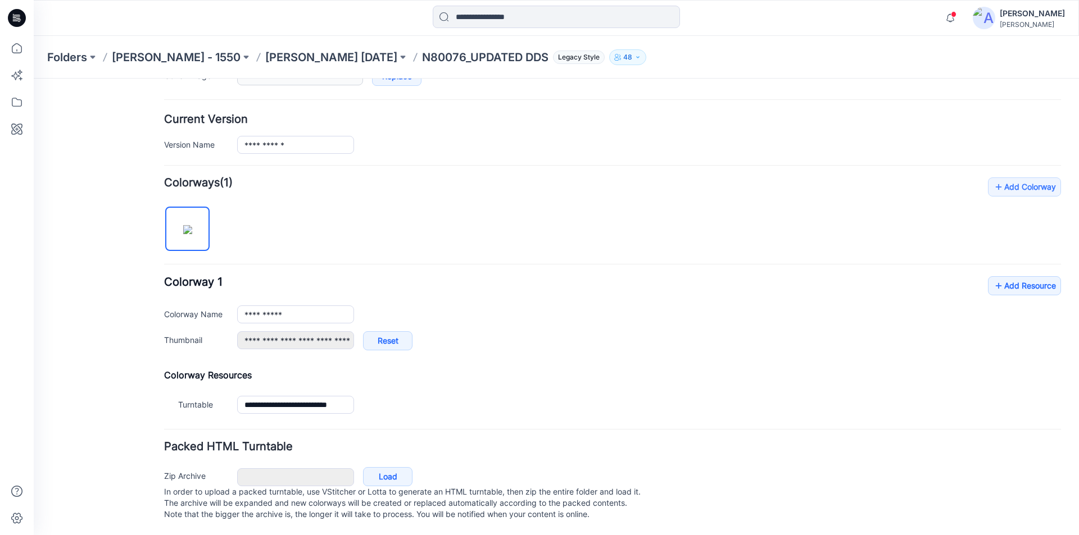
scroll to position [264, 0]
click at [997, 276] on link "Add Resource" at bounding box center [1024, 285] width 73 height 19
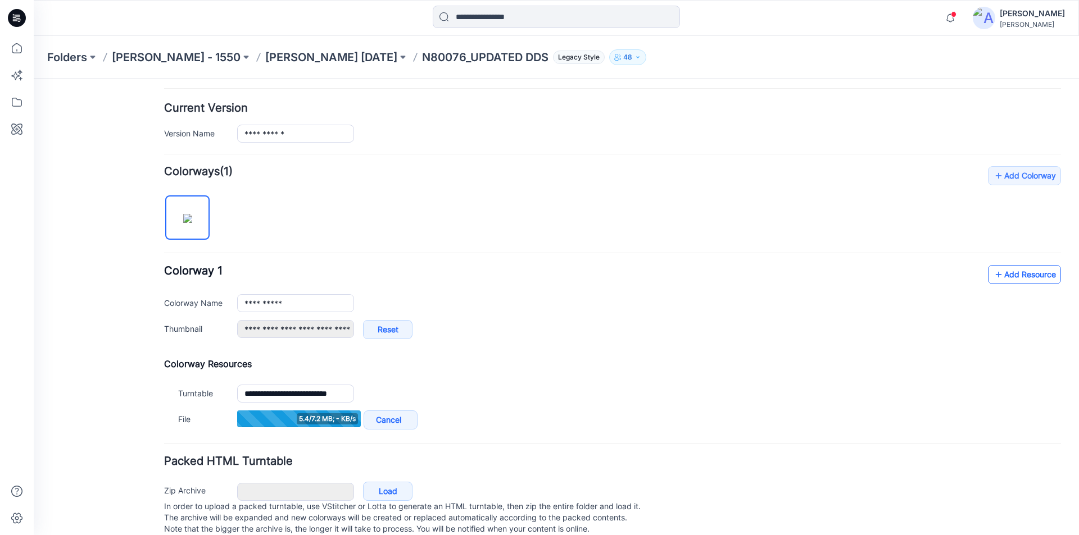
click at [1006, 273] on link "Add Resource" at bounding box center [1024, 274] width 73 height 19
click at [1006, 274] on link "Add Resource" at bounding box center [1024, 274] width 73 height 19
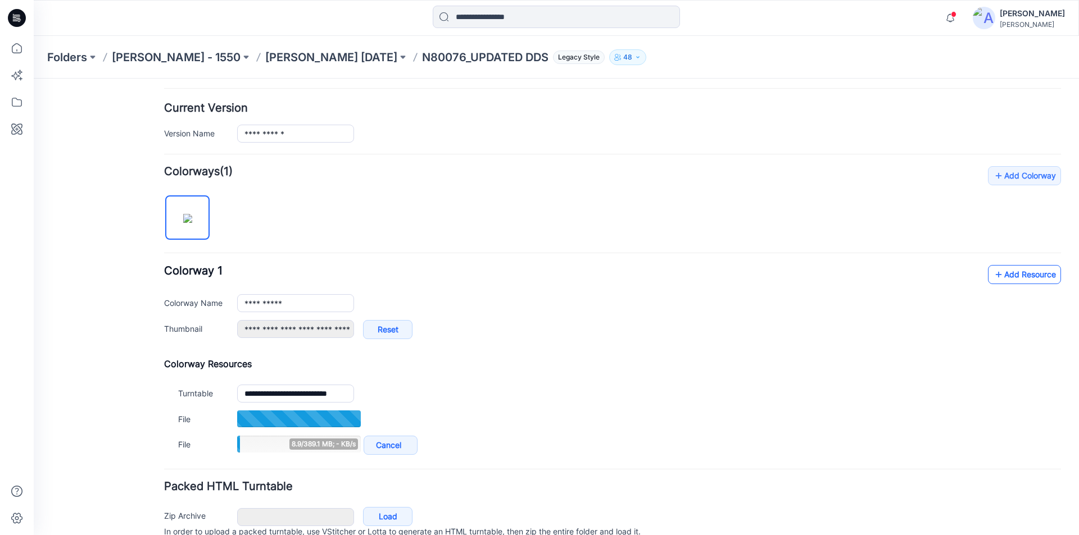
click at [1007, 278] on link "Add Resource" at bounding box center [1024, 274] width 73 height 19
click at [1021, 275] on link "Add Resource" at bounding box center [1024, 274] width 73 height 19
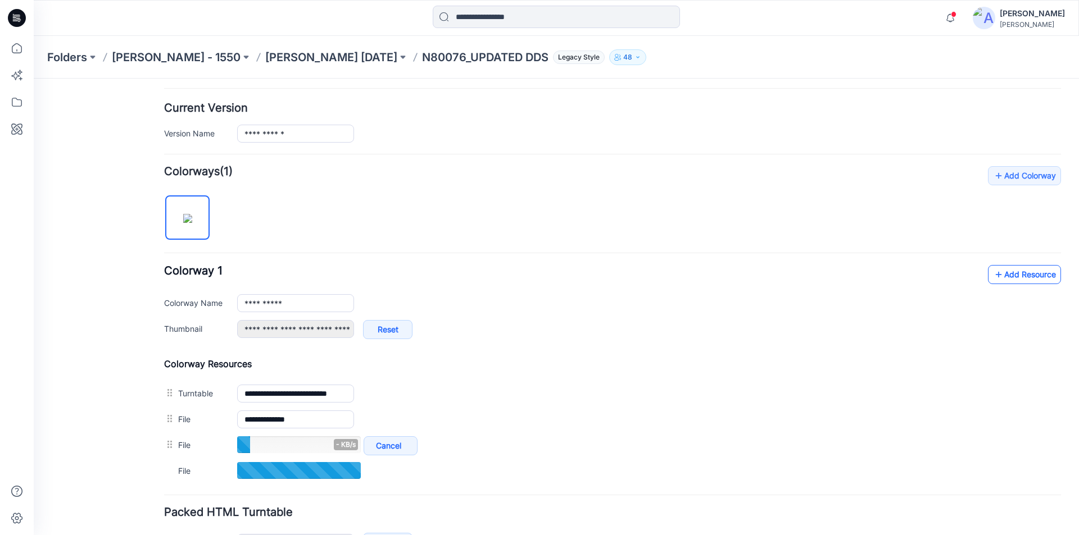
click at [995, 282] on icon at bounding box center [998, 275] width 11 height 18
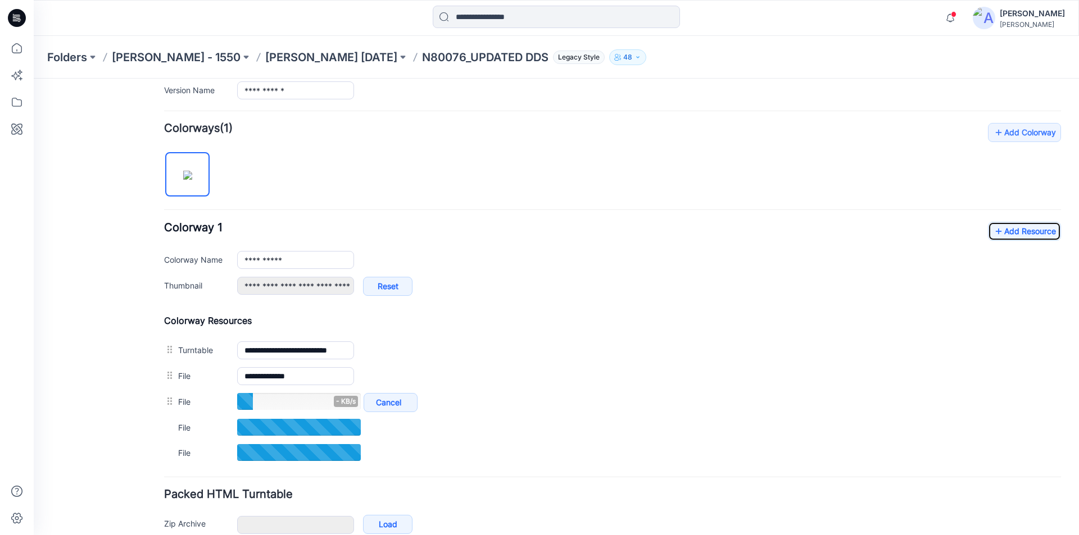
scroll to position [366, 0]
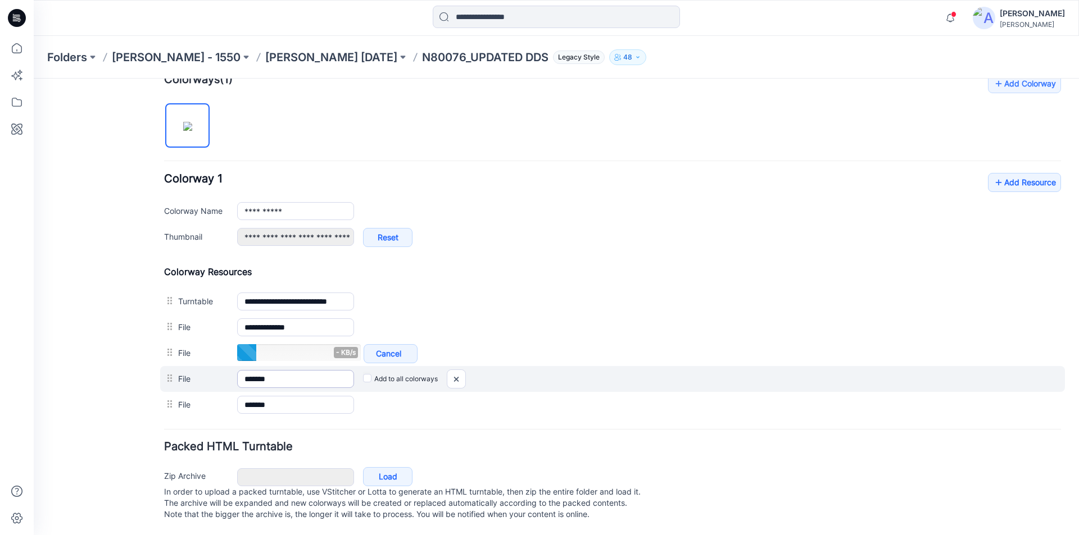
click at [283, 372] on input "*******" at bounding box center [295, 379] width 117 height 18
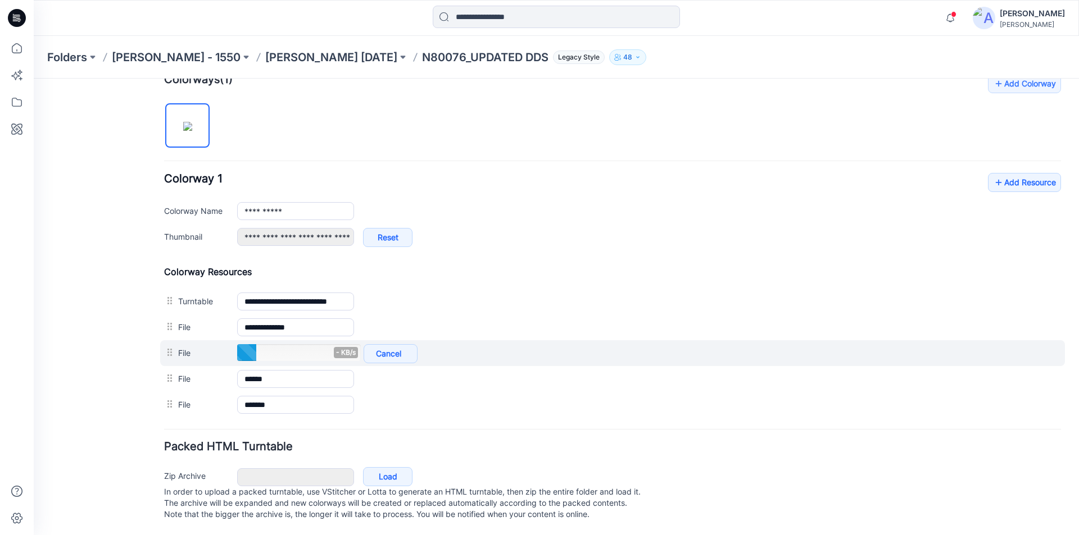
type input "******"
click at [660, 344] on div "File - KB/s Cancel Add to all colorways" at bounding box center [612, 354] width 905 height 26
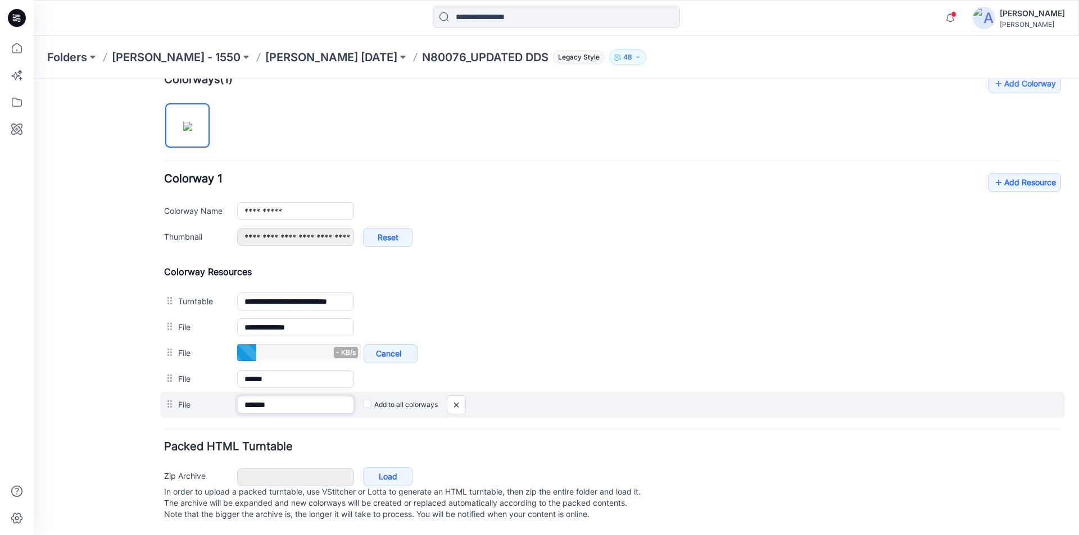
click at [283, 396] on input "*******" at bounding box center [295, 405] width 117 height 18
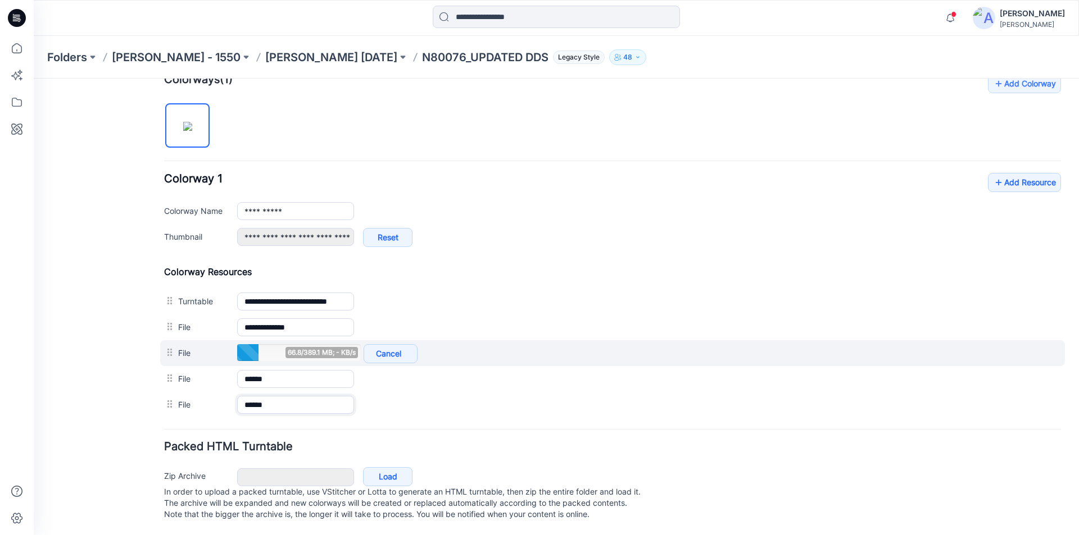
type input "******"
click at [662, 356] on div "File 66.8/389.1 MB; - KB/s Cancel Add to all colorways" at bounding box center [612, 354] width 905 height 26
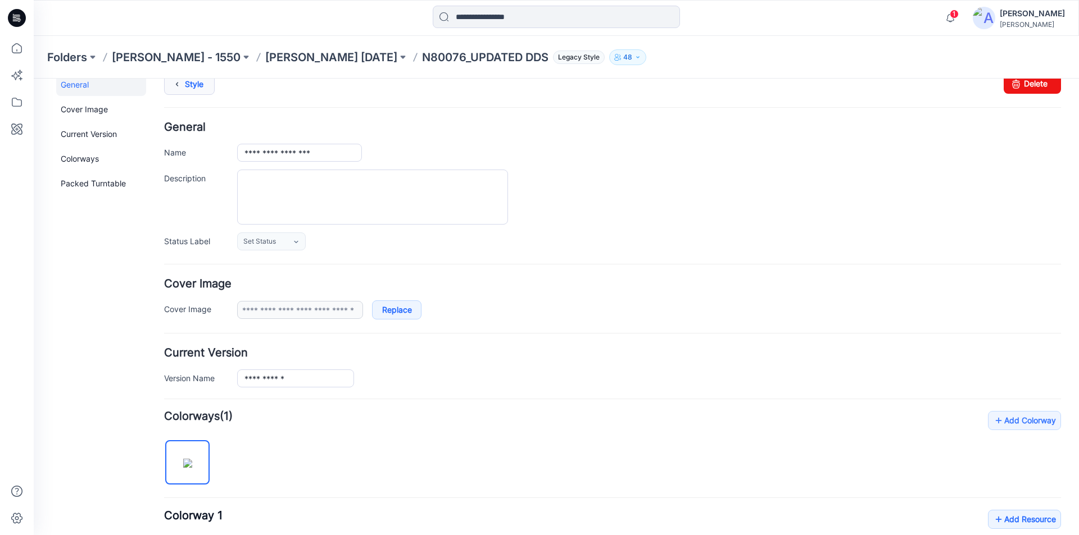
scroll to position [0, 0]
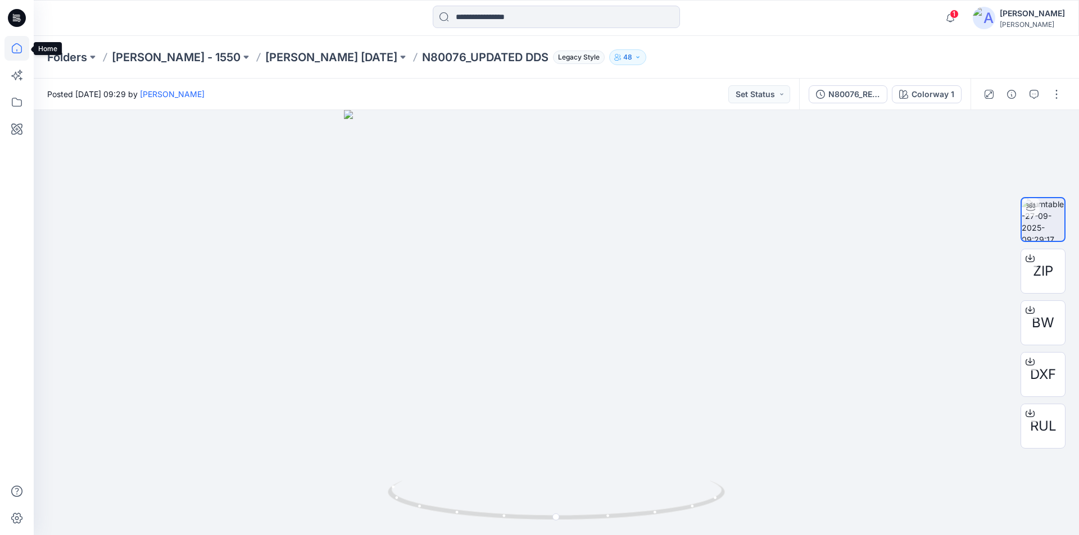
click at [15, 49] on icon at bounding box center [16, 48] width 25 height 25
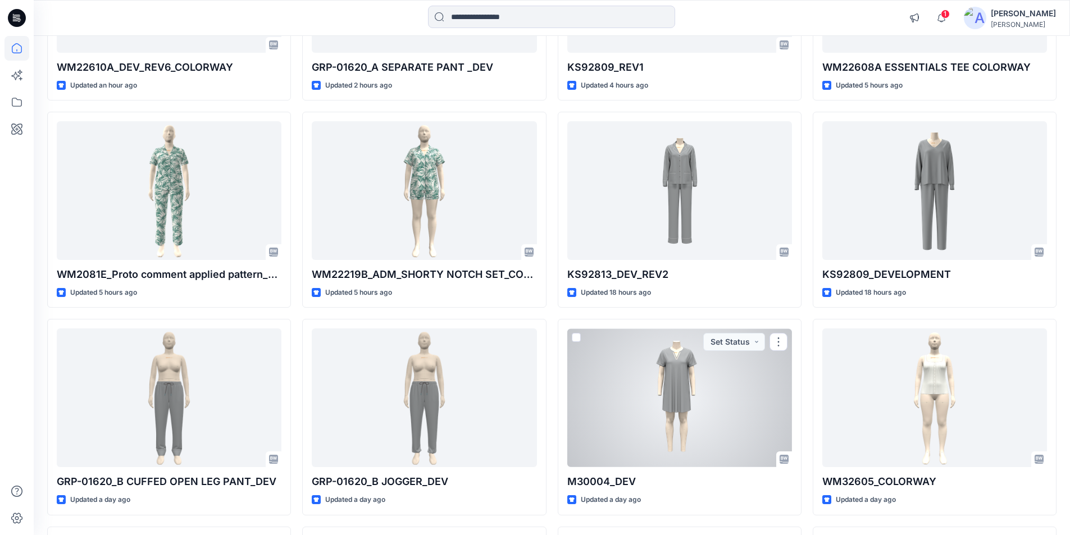
scroll to position [568, 0]
